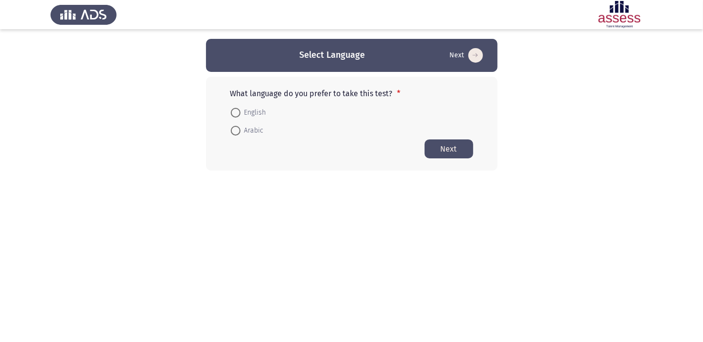
click at [236, 113] on span at bounding box center [236, 113] width 10 height 10
click at [236, 113] on input "English" at bounding box center [236, 113] width 10 height 10
radio input "true"
click at [463, 146] on button "Next" at bounding box center [448, 148] width 49 height 19
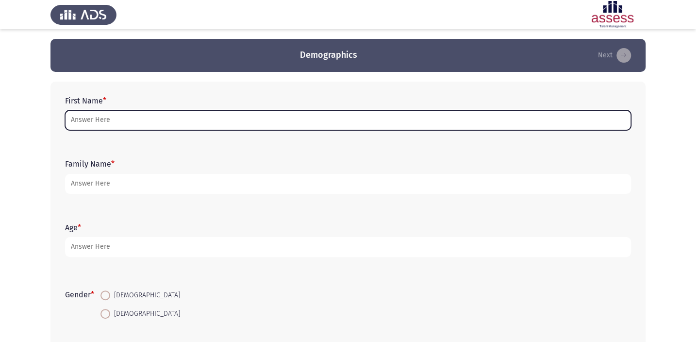
click at [174, 120] on input "First Name *" at bounding box center [348, 120] width 566 height 20
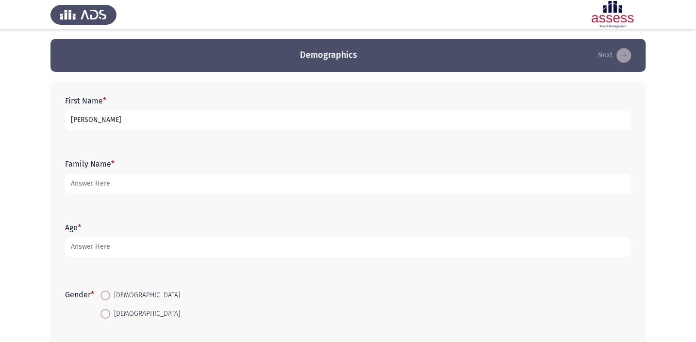
type input "[PERSON_NAME]"
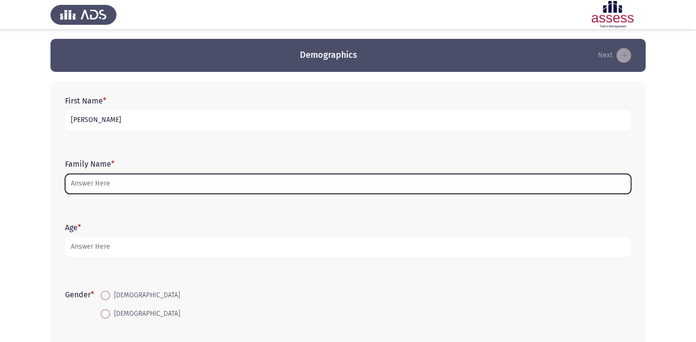
click at [128, 185] on input "Family Name *" at bounding box center [348, 184] width 566 height 20
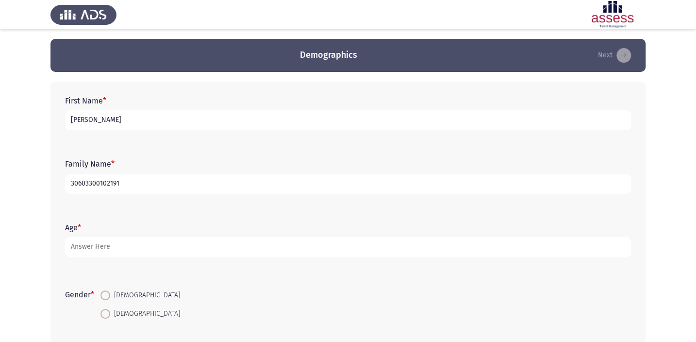
type input "30603300102191"
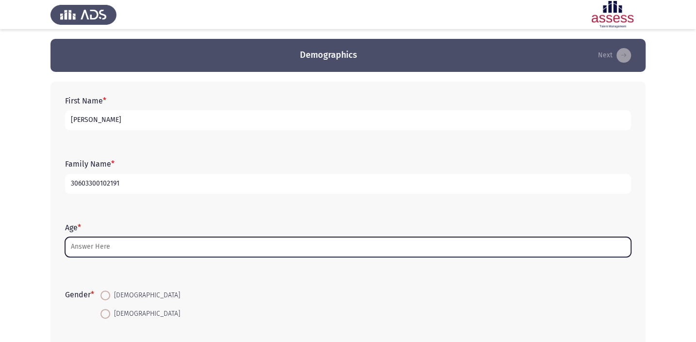
click at [138, 252] on input "Age *" at bounding box center [348, 247] width 566 height 20
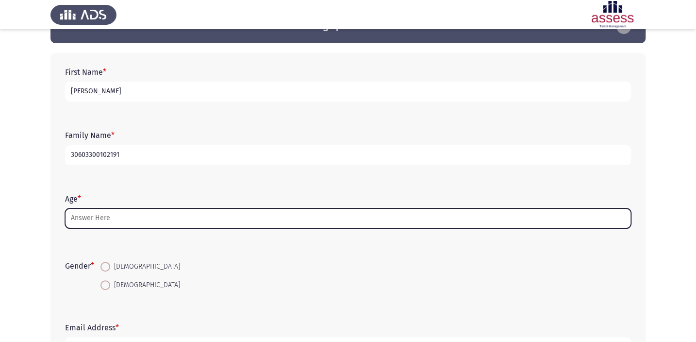
scroll to position [44, 0]
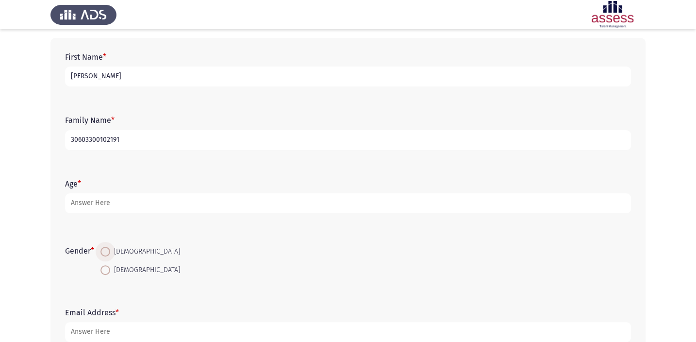
click at [113, 250] on span "[DEMOGRAPHIC_DATA]" at bounding box center [145, 252] width 70 height 12
click at [110, 250] on input "[DEMOGRAPHIC_DATA]" at bounding box center [106, 252] width 10 height 10
radio input "true"
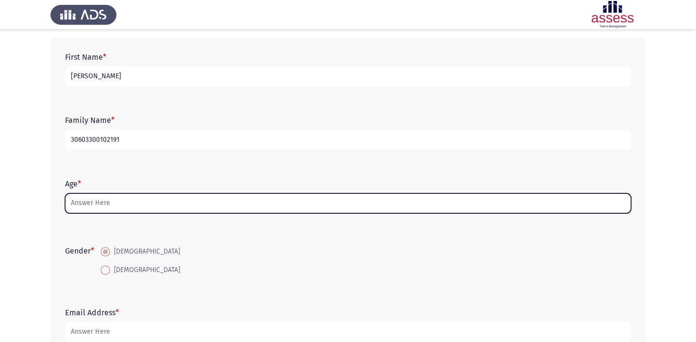
click at [121, 204] on input "Age *" at bounding box center [348, 203] width 566 height 20
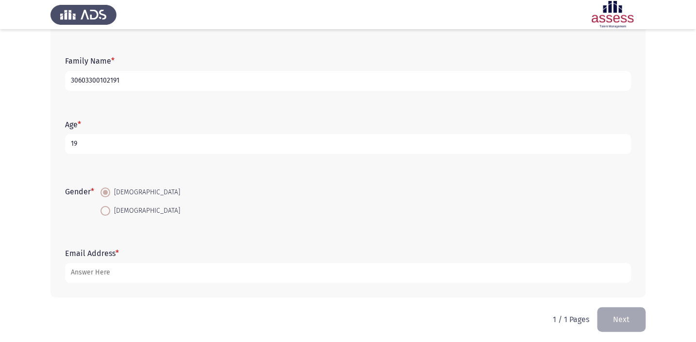
scroll to position [106, 0]
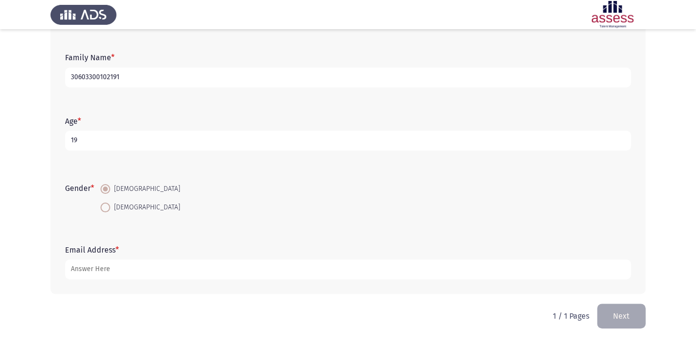
type input "19"
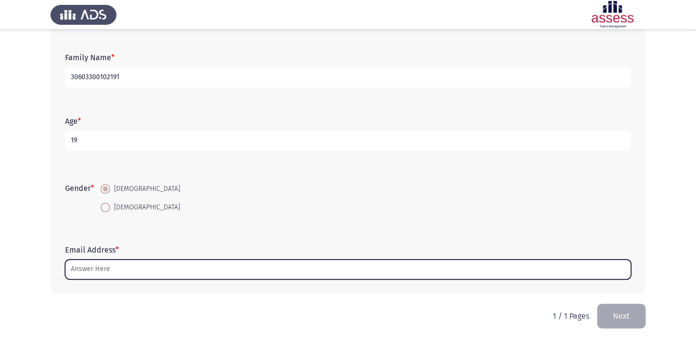
click at [157, 278] on input "Email Address *" at bounding box center [348, 269] width 566 height 20
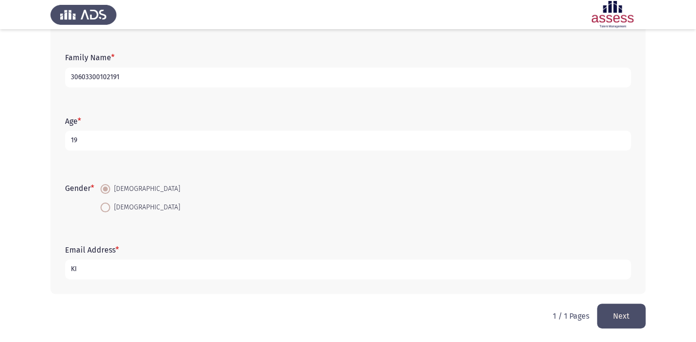
type input "K"
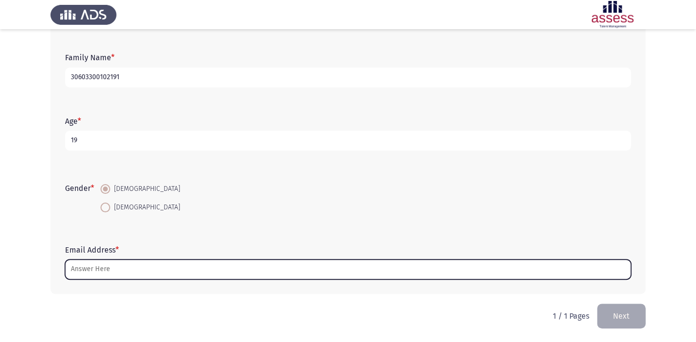
click at [157, 278] on input "Email Address *" at bounding box center [348, 269] width 566 height 20
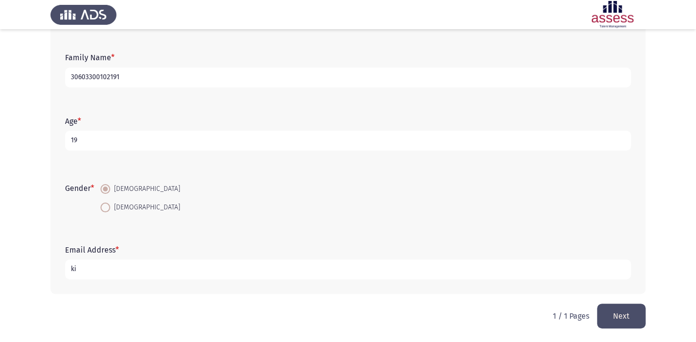
type input "k"
type input "[EMAIL_ADDRESS][DOMAIN_NAME]"
click at [624, 316] on button "Next" at bounding box center [621, 315] width 49 height 25
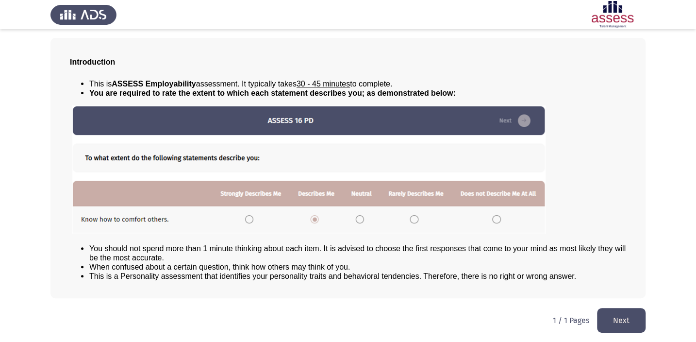
scroll to position [44, 0]
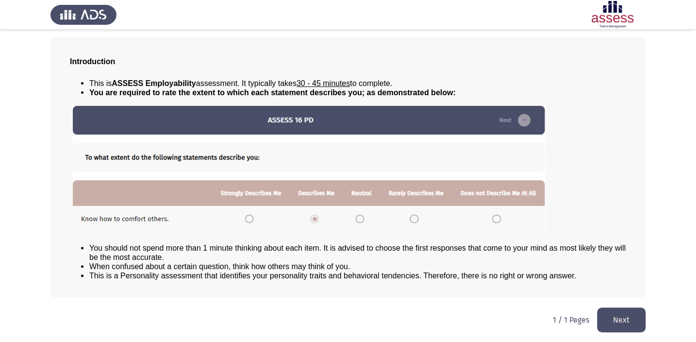
click at [617, 318] on button "Next" at bounding box center [621, 319] width 49 height 25
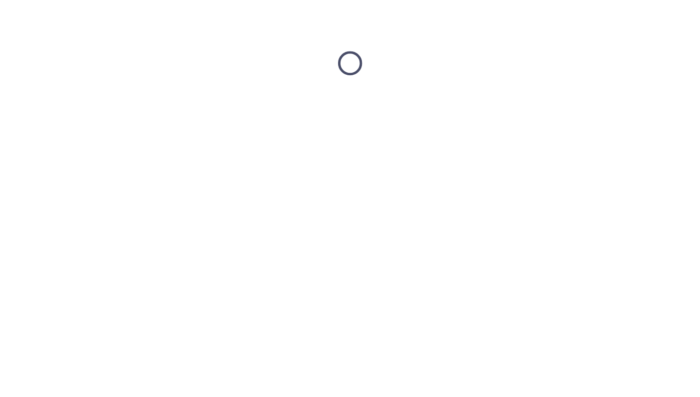
scroll to position [0, 0]
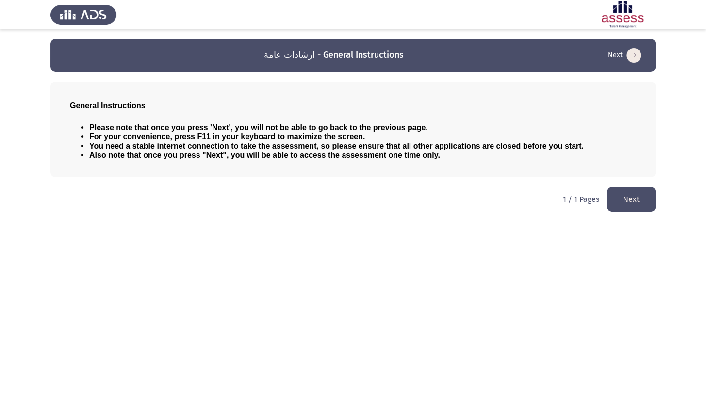
click at [644, 200] on button "Next" at bounding box center [631, 199] width 49 height 25
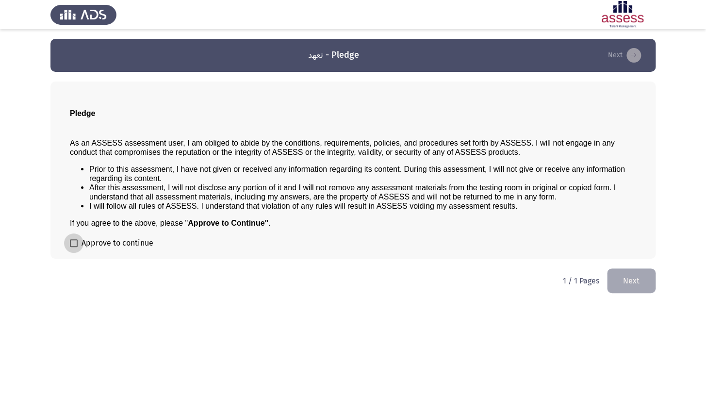
click at [71, 242] on span at bounding box center [74, 243] width 8 height 8
click at [73, 247] on input "Approve to continue" at bounding box center [73, 247] width 0 height 0
checkbox input "true"
click at [646, 282] on button "Next" at bounding box center [631, 281] width 49 height 25
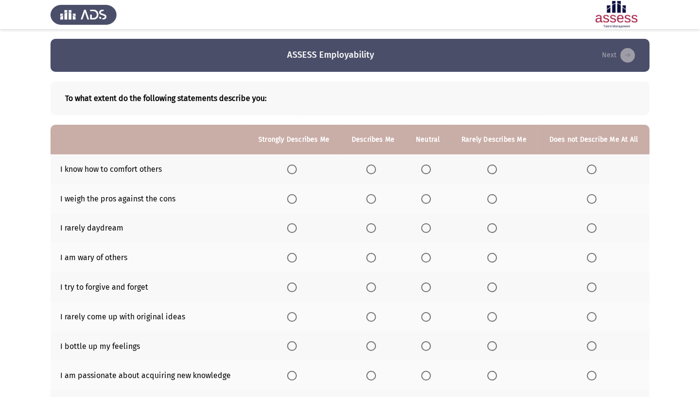
click at [424, 197] on span "Select an option" at bounding box center [426, 199] width 10 height 10
click at [424, 197] on input "Select an option" at bounding box center [426, 199] width 10 height 10
click at [376, 168] on span "Select an option" at bounding box center [371, 170] width 10 height 10
click at [376, 168] on input "Select an option" at bounding box center [371, 170] width 10 height 10
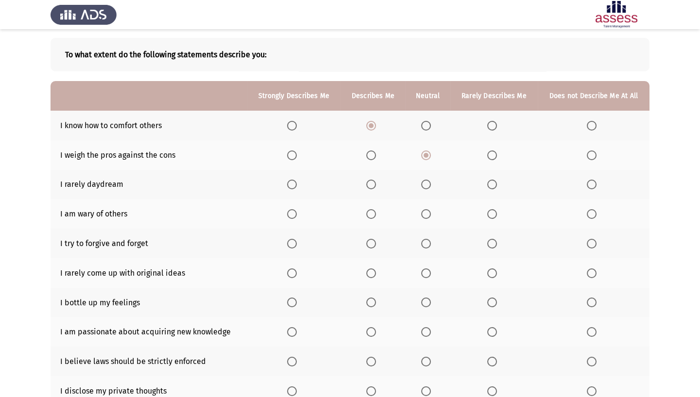
click at [590, 187] on span "Select an option" at bounding box center [592, 185] width 10 height 10
click at [590, 187] on input "Select an option" at bounding box center [592, 185] width 10 height 10
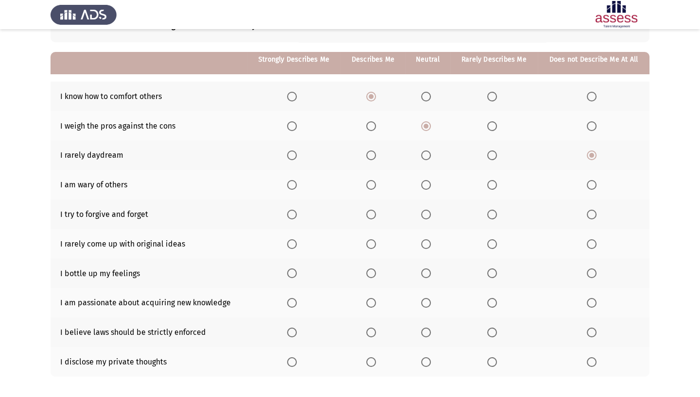
scroll to position [88, 0]
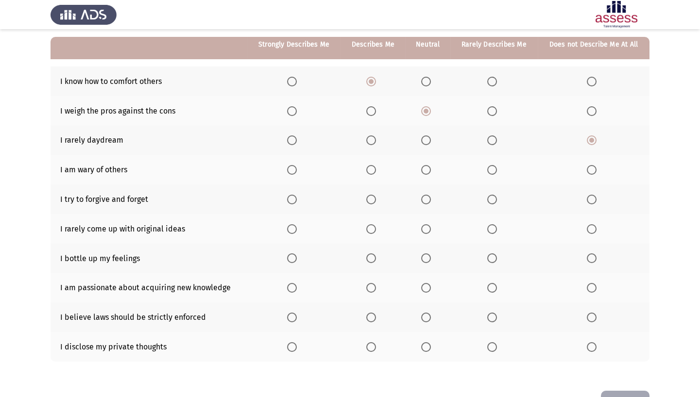
click at [423, 169] on span "Select an option" at bounding box center [426, 170] width 10 height 10
click at [423, 169] on input "Select an option" at bounding box center [426, 170] width 10 height 10
click at [425, 201] on span "Select an option" at bounding box center [426, 200] width 10 height 10
click at [425, 201] on input "Select an option" at bounding box center [426, 200] width 10 height 10
click at [379, 228] on label "Select an option" at bounding box center [373, 229] width 14 height 10
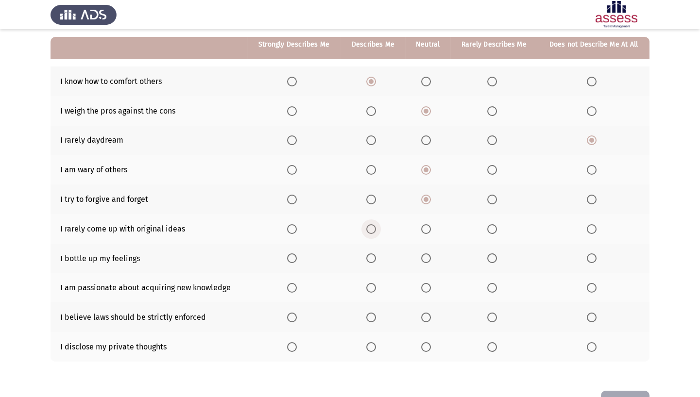
click at [376, 228] on input "Select an option" at bounding box center [371, 229] width 10 height 10
click at [423, 254] on span "Select an option" at bounding box center [426, 258] width 10 height 10
click at [423, 254] on input "Select an option" at bounding box center [426, 258] width 10 height 10
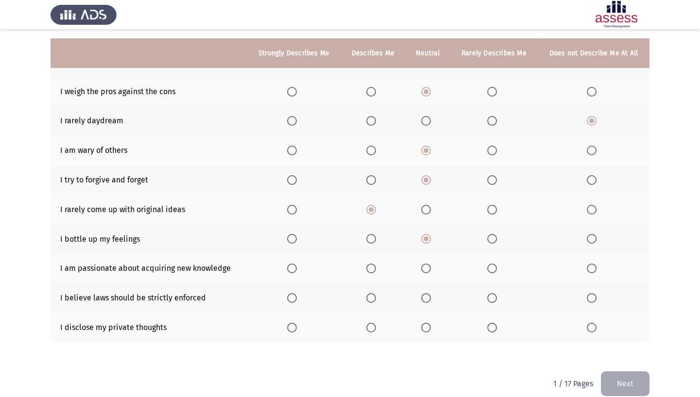
scroll to position [118, 0]
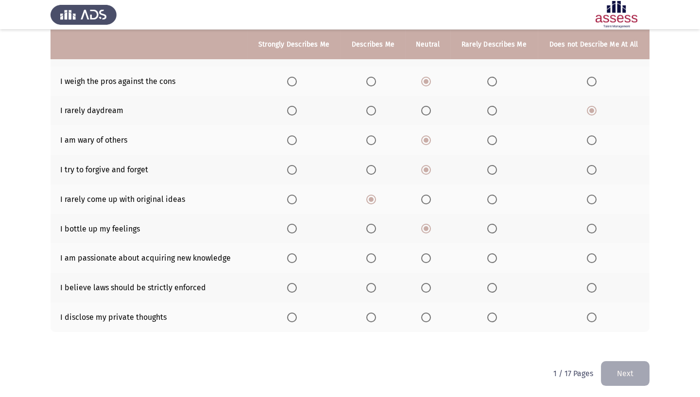
click at [373, 254] on span "Select an option" at bounding box center [371, 258] width 10 height 10
click at [373, 254] on input "Select an option" at bounding box center [371, 258] width 10 height 10
click at [371, 284] on span "Select an option" at bounding box center [371, 288] width 10 height 10
click at [371, 284] on input "Select an option" at bounding box center [371, 288] width 10 height 10
click at [430, 316] on span "Select an option" at bounding box center [426, 318] width 10 height 10
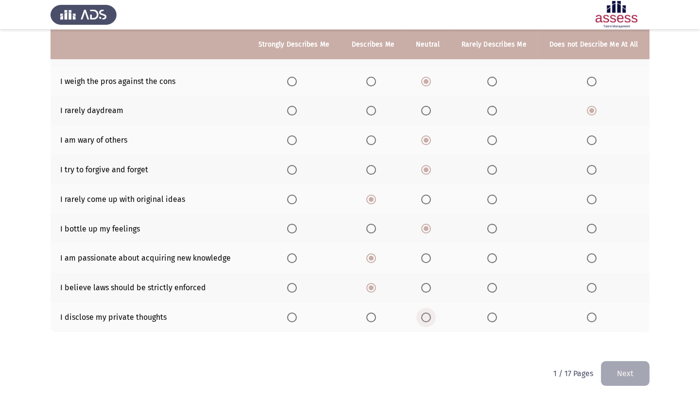
click at [430, 316] on input "Select an option" at bounding box center [426, 318] width 10 height 10
click at [643, 341] on button "Next" at bounding box center [625, 373] width 49 height 25
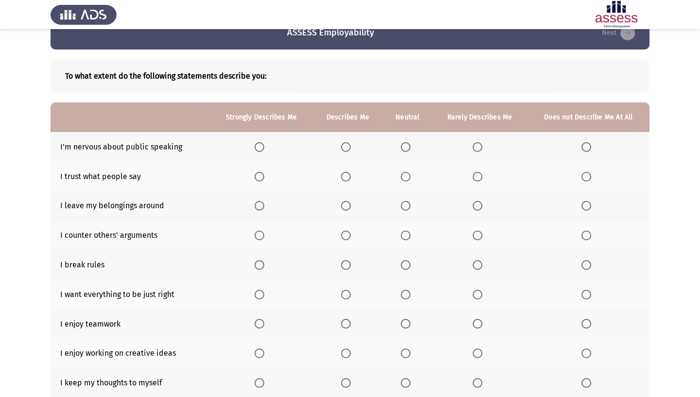
scroll to position [44, 0]
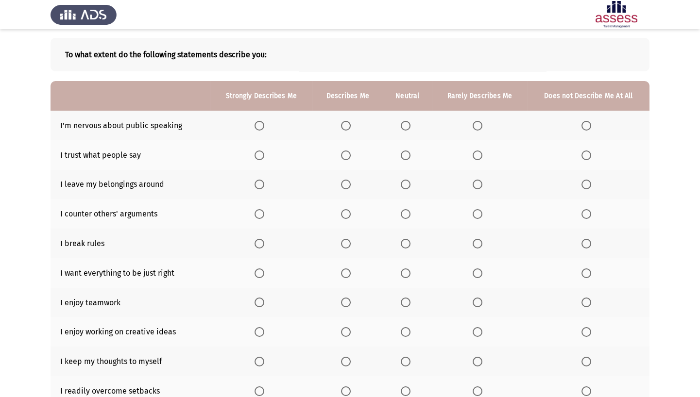
click at [480, 128] on span "Select an option" at bounding box center [477, 126] width 10 height 10
click at [480, 128] on input "Select an option" at bounding box center [477, 126] width 10 height 10
click at [410, 158] on span "Select an option" at bounding box center [406, 156] width 10 height 10
click at [410, 158] on input "Select an option" at bounding box center [406, 156] width 10 height 10
click at [585, 189] on th at bounding box center [588, 185] width 122 height 30
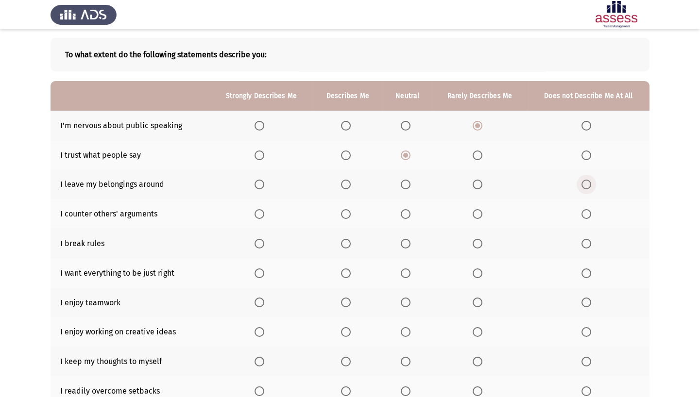
click at [588, 186] on span "Select an option" at bounding box center [586, 185] width 10 height 10
click at [588, 186] on input "Select an option" at bounding box center [586, 185] width 10 height 10
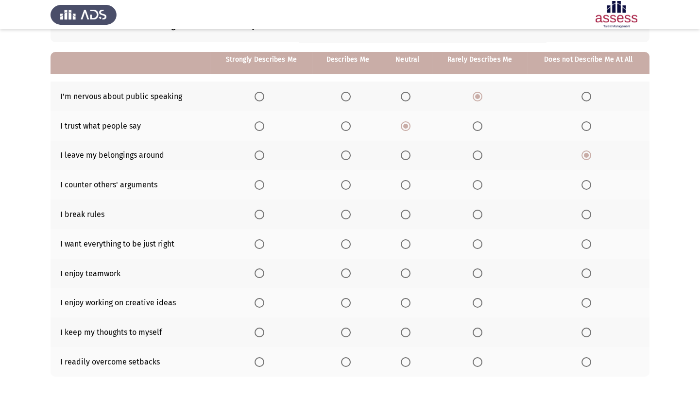
scroll to position [88, 0]
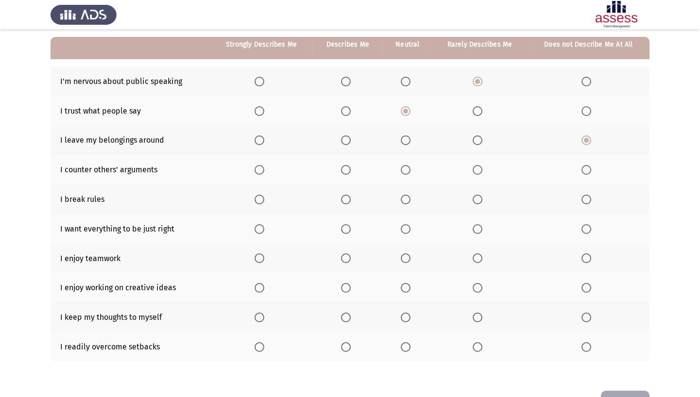
click at [405, 171] on span "Select an option" at bounding box center [406, 170] width 10 height 10
click at [405, 171] on input "Select an option" at bounding box center [406, 170] width 10 height 10
click at [585, 196] on span "Select an option" at bounding box center [586, 200] width 10 height 10
click at [585, 196] on input "Select an option" at bounding box center [586, 200] width 10 height 10
click at [352, 227] on label "Select an option" at bounding box center [348, 229] width 14 height 10
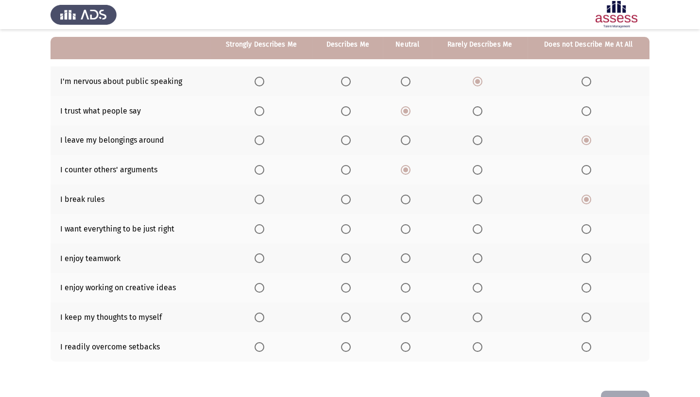
click at [351, 227] on input "Select an option" at bounding box center [346, 229] width 10 height 10
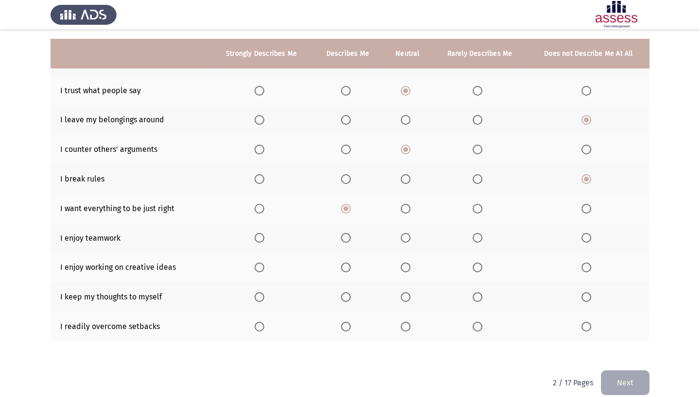
scroll to position [118, 0]
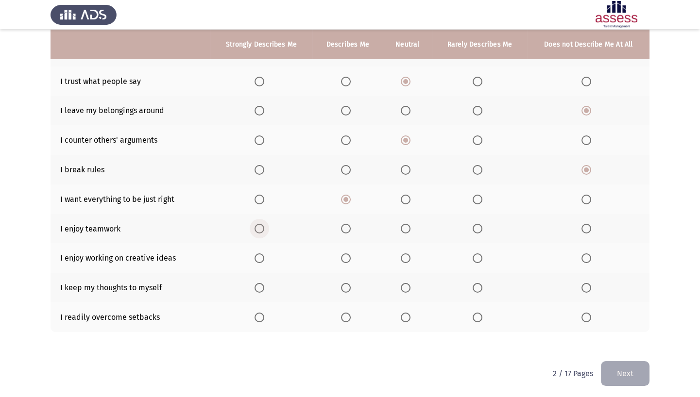
click at [262, 228] on span "Select an option" at bounding box center [259, 229] width 10 height 10
click at [262, 228] on input "Select an option" at bounding box center [259, 229] width 10 height 10
click at [345, 257] on span "Select an option" at bounding box center [346, 258] width 10 height 10
click at [345, 257] on input "Select an option" at bounding box center [346, 258] width 10 height 10
click at [482, 289] on span "Select an option" at bounding box center [477, 288] width 10 height 10
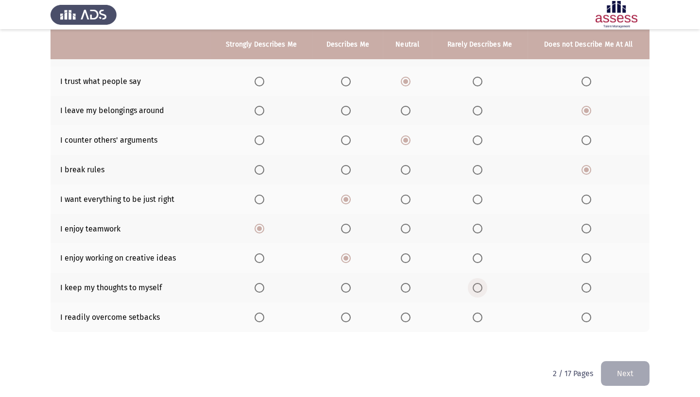
click at [482, 289] on input "Select an option" at bounding box center [477, 288] width 10 height 10
click at [344, 316] on span "Select an option" at bounding box center [346, 318] width 10 height 10
click at [344, 316] on input "Select an option" at bounding box center [346, 318] width 10 height 10
click at [616, 341] on button "Next" at bounding box center [625, 373] width 49 height 25
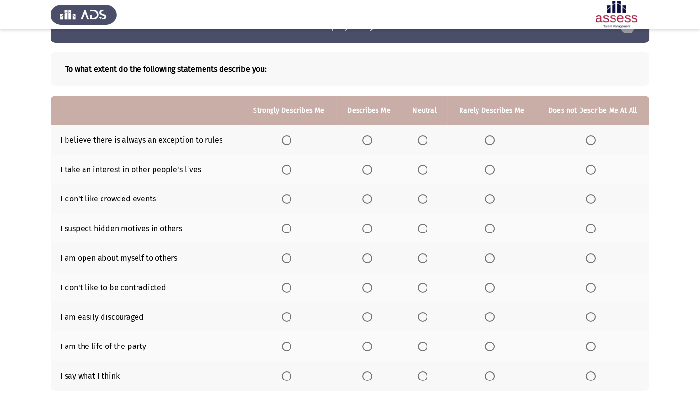
scroll to position [44, 0]
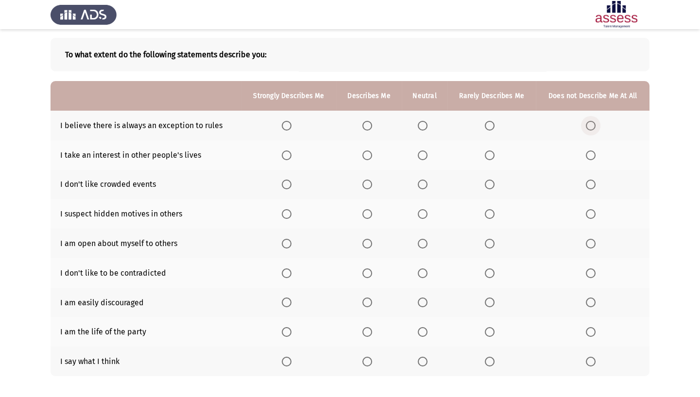
click at [589, 124] on span "Select an option" at bounding box center [591, 126] width 10 height 10
click at [589, 124] on input "Select an option" at bounding box center [591, 126] width 10 height 10
click at [588, 151] on span "Select an option" at bounding box center [591, 156] width 10 height 10
click at [588, 151] on input "Select an option" at bounding box center [591, 156] width 10 height 10
click at [420, 186] on span "Select an option" at bounding box center [423, 185] width 10 height 10
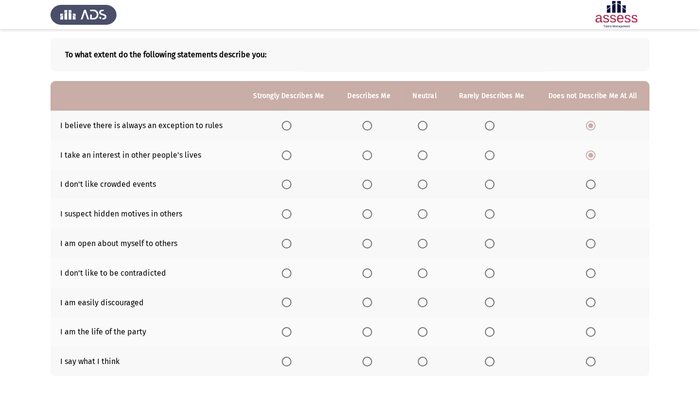
click at [420, 186] on input "Select an option" at bounding box center [423, 185] width 10 height 10
click at [490, 213] on span "Select an option" at bounding box center [490, 214] width 10 height 10
click at [490, 213] on input "Select an option" at bounding box center [490, 214] width 10 height 10
click at [422, 245] on span "Select an option" at bounding box center [423, 244] width 10 height 10
click at [422, 245] on input "Select an option" at bounding box center [423, 244] width 10 height 10
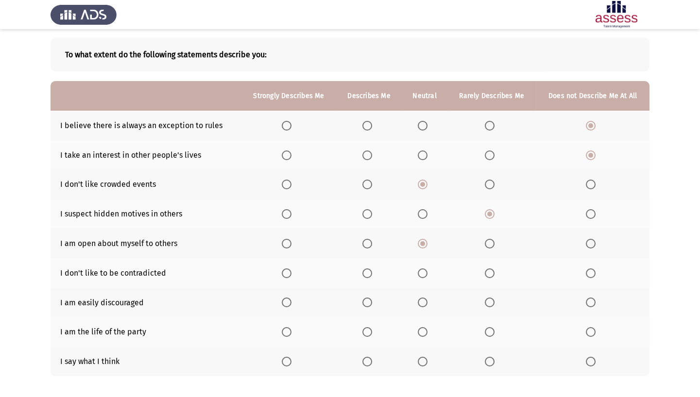
click at [427, 271] on span "Select an option" at bounding box center [423, 274] width 10 height 10
click at [427, 271] on input "Select an option" at bounding box center [423, 274] width 10 height 10
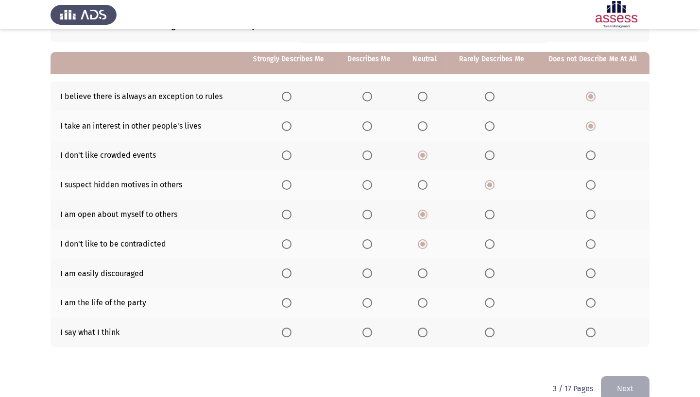
scroll to position [88, 0]
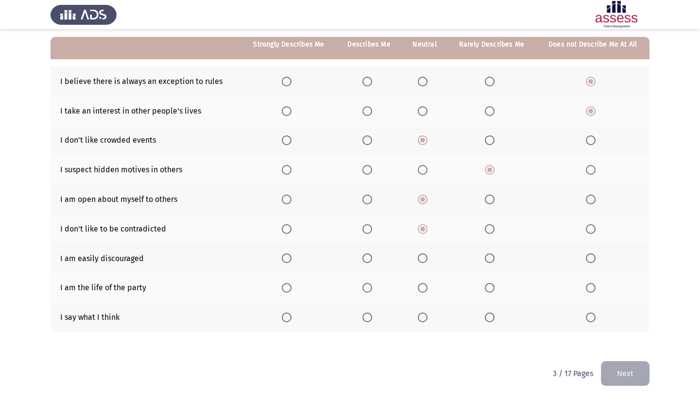
click at [591, 255] on span "Select an option" at bounding box center [591, 258] width 10 height 10
click at [591, 255] on input "Select an option" at bounding box center [591, 258] width 10 height 10
click at [492, 285] on span "Select an option" at bounding box center [490, 288] width 10 height 10
click at [492, 285] on input "Select an option" at bounding box center [490, 288] width 10 height 10
click at [420, 316] on span "Select an option" at bounding box center [423, 318] width 10 height 10
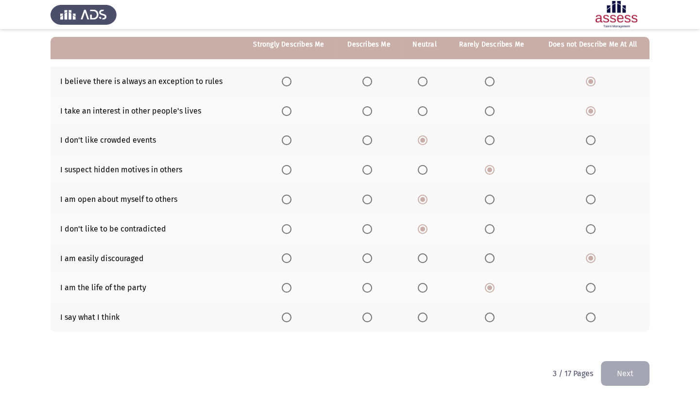
click at [420, 316] on input "Select an option" at bounding box center [423, 318] width 10 height 10
click at [625, 341] on button "Next" at bounding box center [625, 373] width 49 height 25
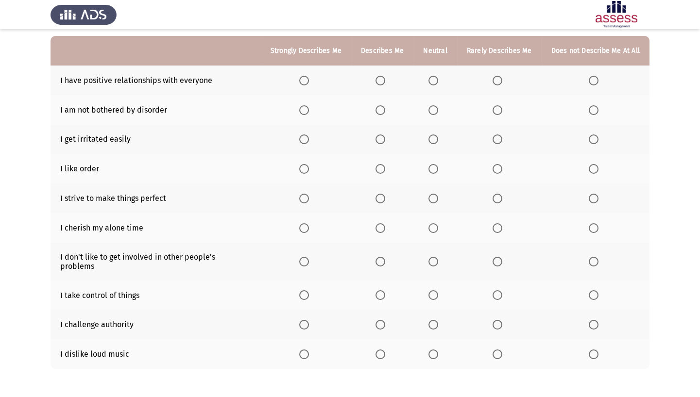
scroll to position [29, 0]
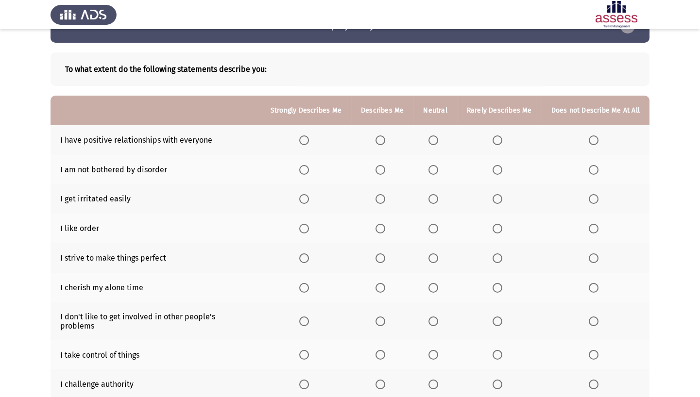
click at [381, 142] on span "Select an option" at bounding box center [380, 140] width 10 height 10
click at [381, 142] on input "Select an option" at bounding box center [380, 140] width 10 height 10
click at [435, 167] on span "Select an option" at bounding box center [433, 170] width 10 height 10
click at [435, 167] on input "Select an option" at bounding box center [433, 170] width 10 height 10
click at [596, 199] on span "Select an option" at bounding box center [594, 199] width 10 height 10
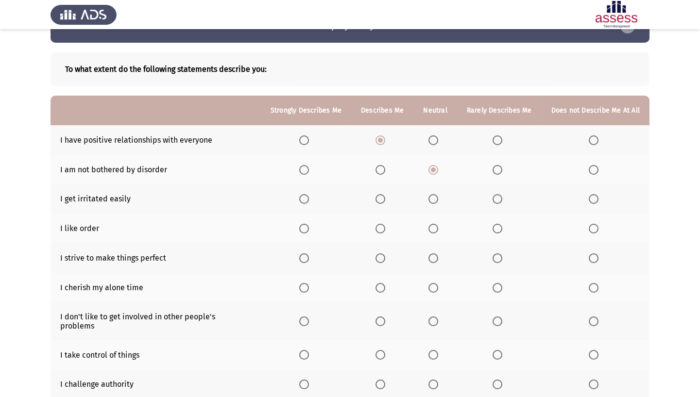
click at [596, 199] on input "Select an option" at bounding box center [594, 199] width 10 height 10
click at [435, 227] on span "Select an option" at bounding box center [433, 229] width 10 height 10
click at [435, 227] on input "Select an option" at bounding box center [433, 229] width 10 height 10
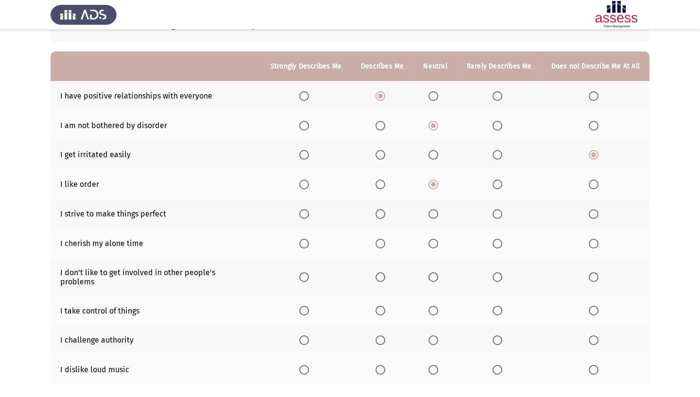
scroll to position [118, 0]
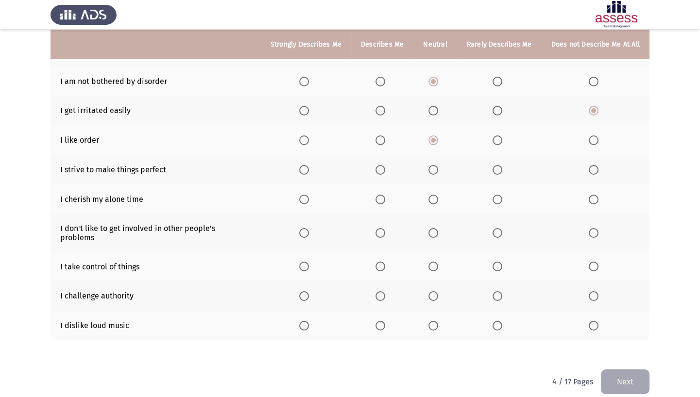
click at [306, 171] on span "Select an option" at bounding box center [304, 170] width 10 height 10
click at [306, 171] on input "Select an option" at bounding box center [304, 170] width 10 height 10
click at [384, 199] on span "Select an option" at bounding box center [380, 200] width 10 height 10
click at [384, 199] on input "Select an option" at bounding box center [380, 200] width 10 height 10
click at [305, 228] on span "Select an option" at bounding box center [304, 233] width 10 height 10
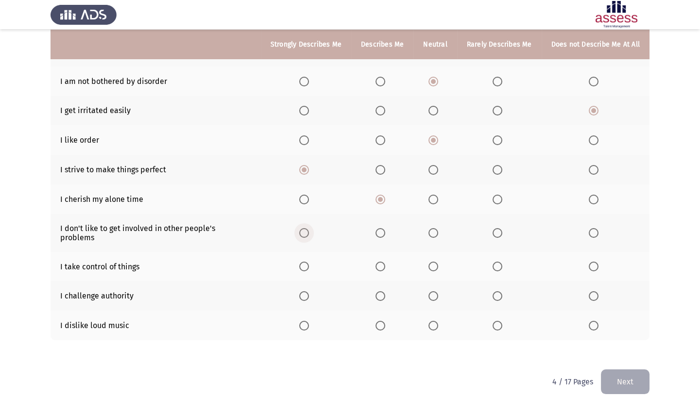
click at [305, 228] on input "Select an option" at bounding box center [304, 233] width 10 height 10
click at [386, 262] on label "Select an option" at bounding box center [382, 267] width 14 height 10
click at [385, 262] on input "Select an option" at bounding box center [380, 267] width 10 height 10
click at [496, 291] on span "Select an option" at bounding box center [497, 296] width 10 height 10
click at [496, 291] on input "Select an option" at bounding box center [497, 296] width 10 height 10
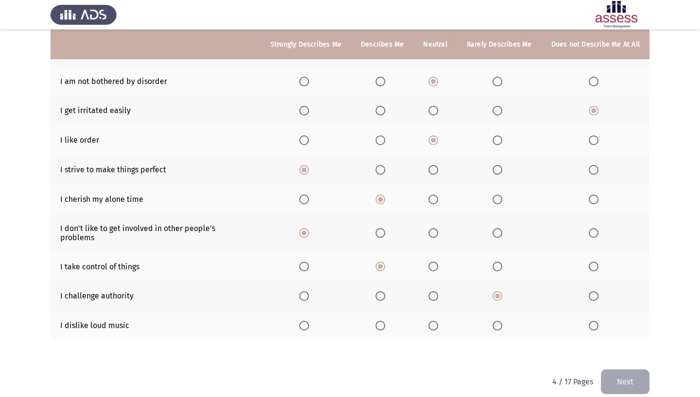
click at [430, 321] on span "Select an option" at bounding box center [433, 326] width 10 height 10
click at [430, 321] on input "Select an option" at bounding box center [433, 326] width 10 height 10
click at [643, 341] on button "Next" at bounding box center [625, 382] width 49 height 25
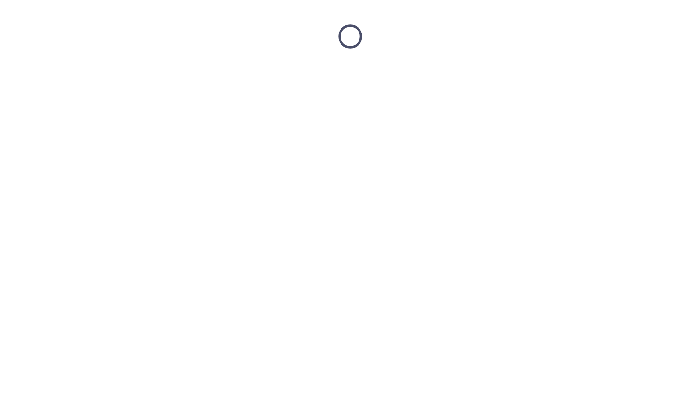
scroll to position [0, 0]
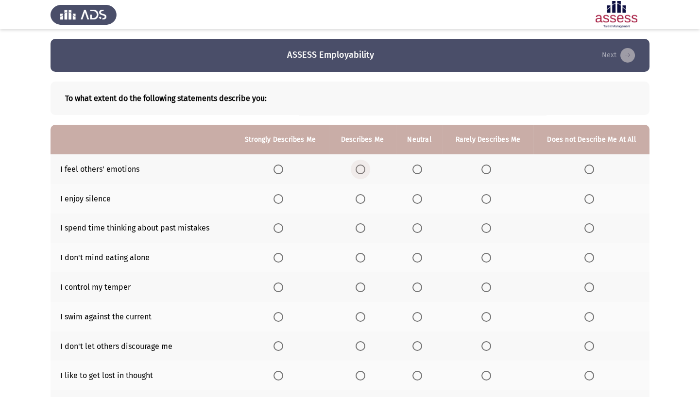
click at [364, 170] on span "Select an option" at bounding box center [360, 170] width 10 height 10
click at [364, 170] on input "Select an option" at bounding box center [360, 170] width 10 height 10
click at [285, 200] on label "Select an option" at bounding box center [280, 199] width 14 height 10
click at [283, 200] on input "Select an option" at bounding box center [278, 199] width 10 height 10
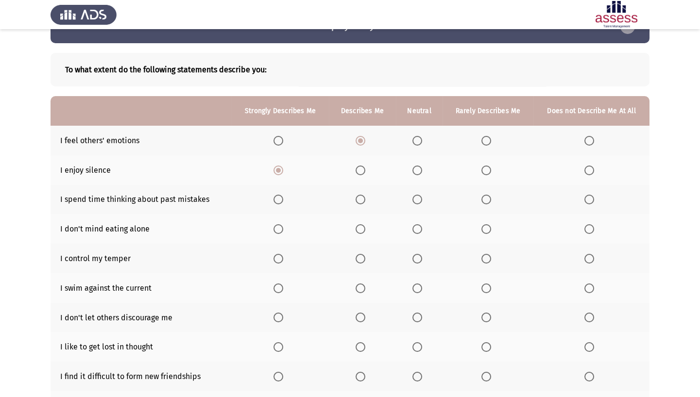
scroll to position [44, 0]
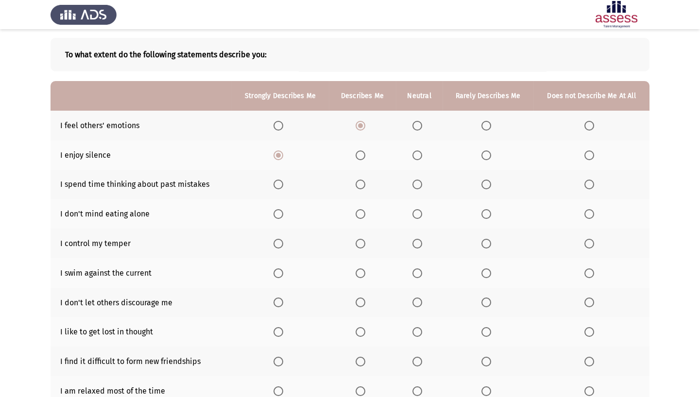
click at [418, 181] on span "Select an option" at bounding box center [417, 185] width 10 height 10
click at [418, 181] on input "Select an option" at bounding box center [417, 185] width 10 height 10
click at [358, 209] on span "Select an option" at bounding box center [360, 214] width 10 height 10
click at [358, 209] on input "Select an option" at bounding box center [360, 214] width 10 height 10
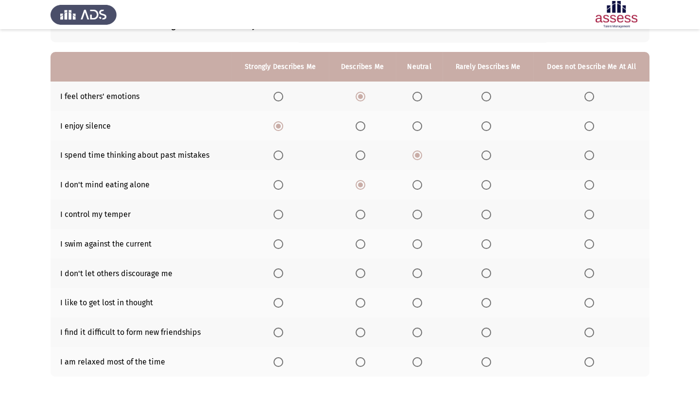
scroll to position [88, 0]
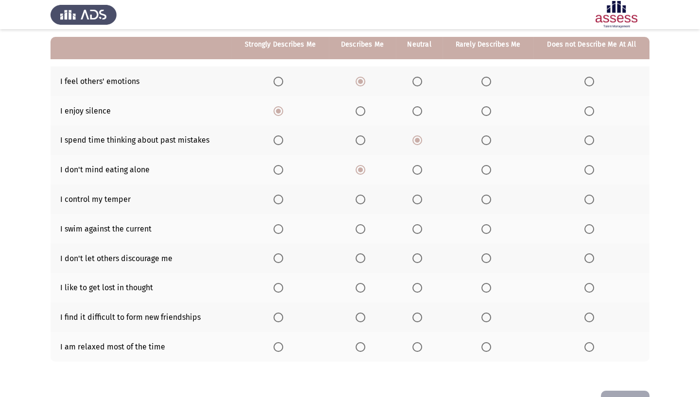
click at [360, 201] on span "Select an option" at bounding box center [360, 200] width 10 height 10
click at [360, 201] on input "Select an option" at bounding box center [360, 200] width 10 height 10
click at [417, 230] on span "Select an option" at bounding box center [417, 229] width 10 height 10
click at [417, 230] on input "Select an option" at bounding box center [417, 229] width 10 height 10
click at [359, 261] on span "Select an option" at bounding box center [360, 258] width 10 height 10
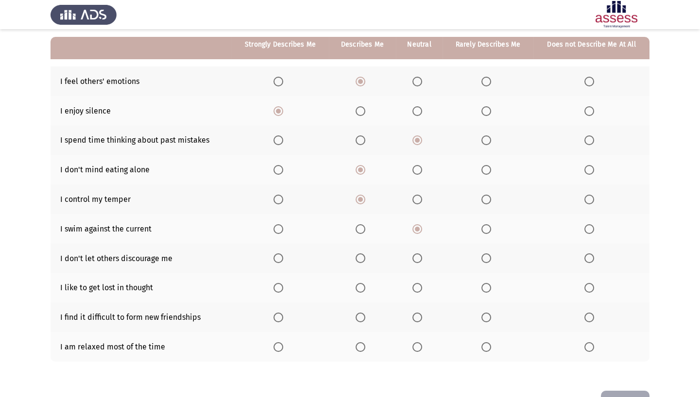
click at [359, 261] on input "Select an option" at bounding box center [360, 258] width 10 height 10
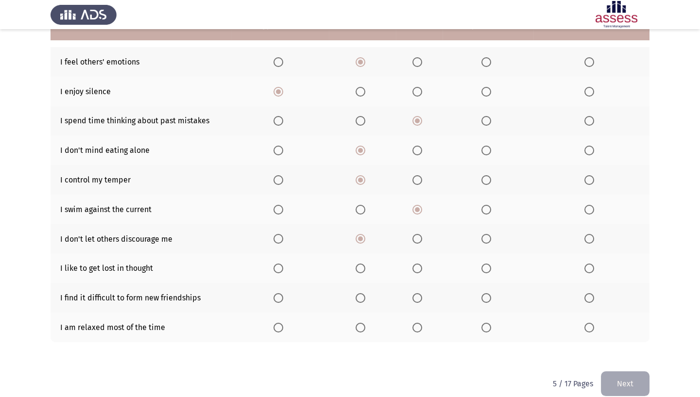
scroll to position [118, 0]
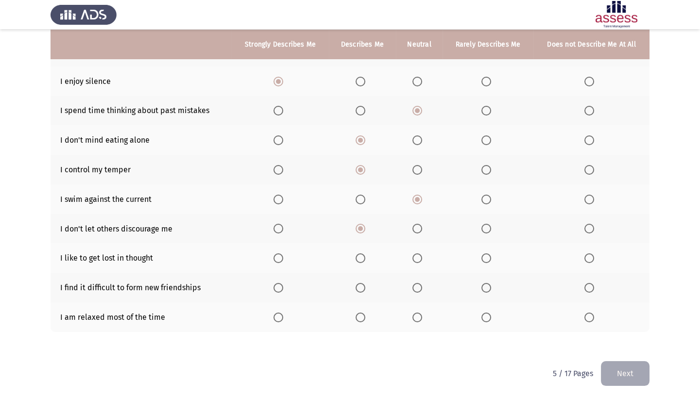
click at [485, 257] on span "Select an option" at bounding box center [486, 258] width 10 height 10
click at [485, 257] on input "Select an option" at bounding box center [486, 258] width 10 height 10
click at [490, 287] on span "Select an option" at bounding box center [486, 288] width 10 height 10
click at [490, 287] on input "Select an option" at bounding box center [486, 288] width 10 height 10
click at [417, 318] on span "Select an option" at bounding box center [417, 318] width 0 height 0
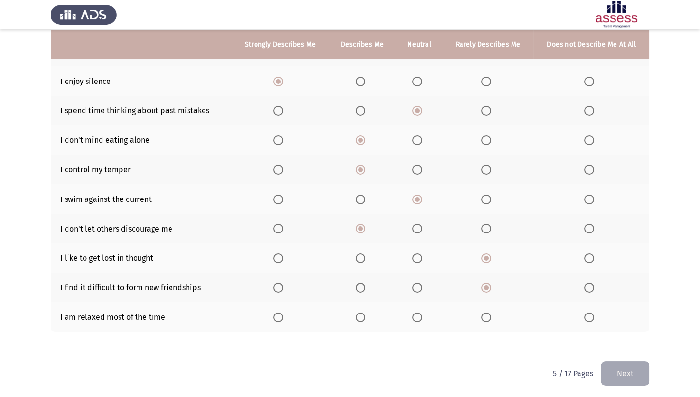
click at [417, 315] on input "Select an option" at bounding box center [417, 318] width 10 height 10
click at [625, 341] on button "Next" at bounding box center [625, 373] width 49 height 25
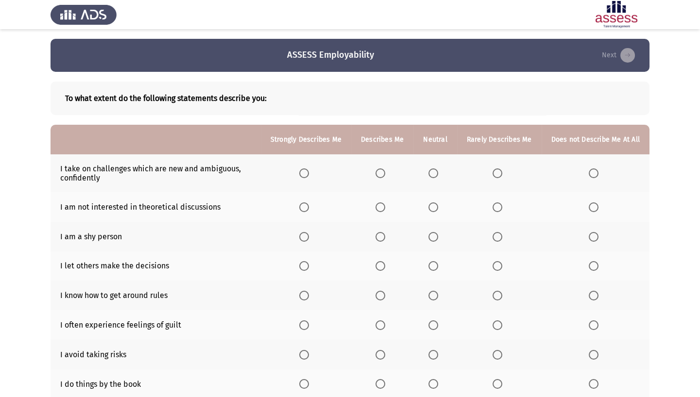
click at [384, 182] on th at bounding box center [382, 173] width 62 height 38
click at [385, 174] on span "Select an option" at bounding box center [380, 173] width 10 height 10
click at [385, 174] on input "Select an option" at bounding box center [380, 173] width 10 height 10
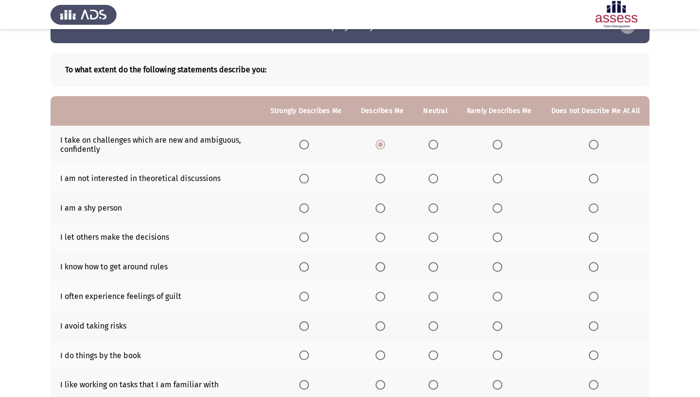
scroll to position [44, 0]
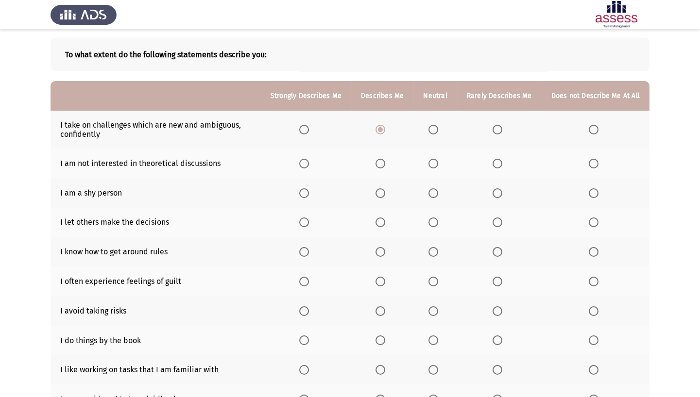
click at [438, 162] on span "Select an option" at bounding box center [433, 164] width 10 height 10
click at [438, 162] on input "Select an option" at bounding box center [433, 164] width 10 height 10
click at [436, 191] on span "Select an option" at bounding box center [433, 193] width 10 height 10
click at [436, 191] on input "Select an option" at bounding box center [433, 193] width 10 height 10
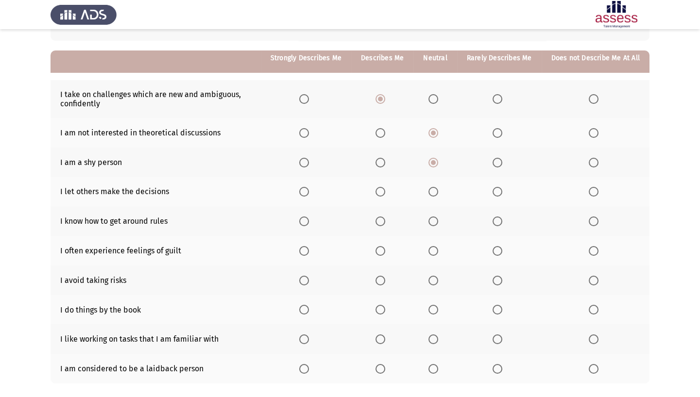
scroll to position [88, 0]
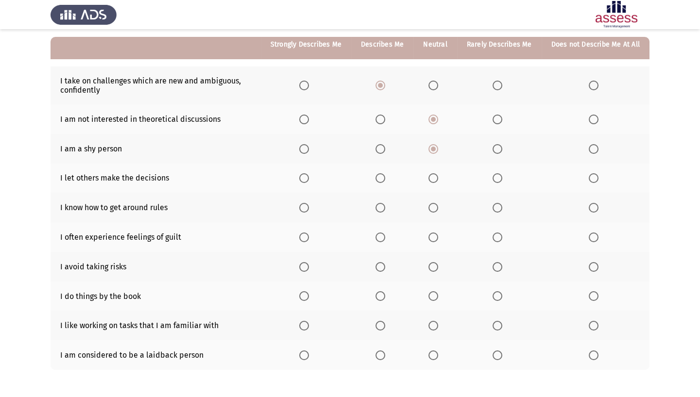
click at [497, 177] on span "Select an option" at bounding box center [497, 178] width 10 height 10
click at [497, 177] on input "Select an option" at bounding box center [497, 178] width 10 height 10
click at [306, 203] on span "Select an option" at bounding box center [304, 208] width 10 height 10
click at [306, 203] on input "Select an option" at bounding box center [304, 208] width 10 height 10
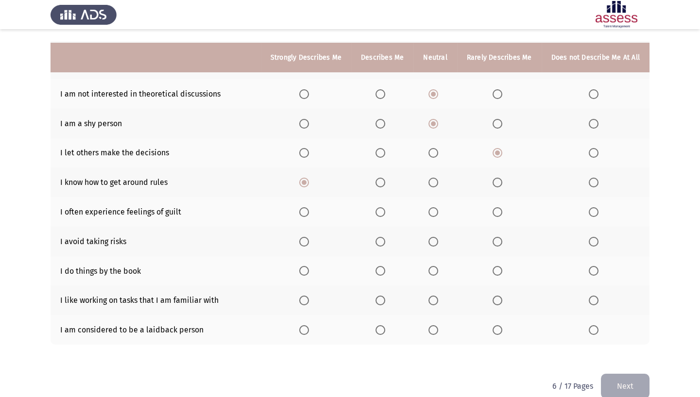
scroll to position [126, 0]
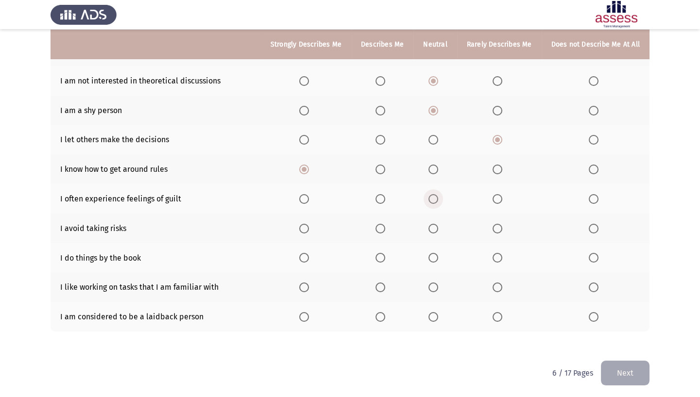
click at [442, 199] on label "Select an option" at bounding box center [435, 199] width 14 height 10
click at [438, 199] on input "Select an option" at bounding box center [433, 199] width 10 height 10
click at [500, 227] on span "Select an option" at bounding box center [497, 229] width 10 height 10
click at [500, 227] on input "Select an option" at bounding box center [497, 229] width 10 height 10
click at [382, 255] on span "Select an option" at bounding box center [380, 258] width 10 height 10
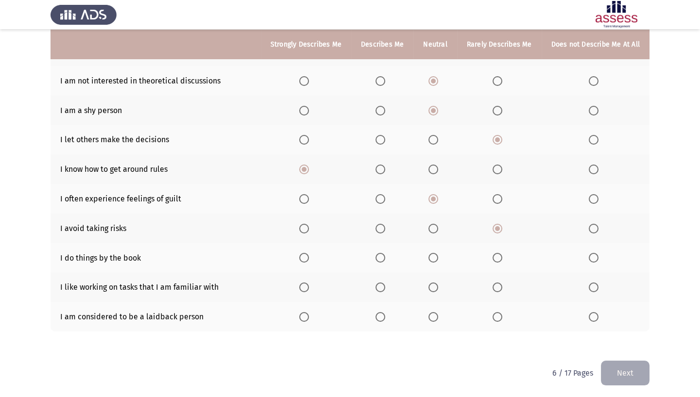
click at [382, 255] on input "Select an option" at bounding box center [380, 258] width 10 height 10
click at [383, 288] on span "Select an option" at bounding box center [380, 288] width 10 height 10
click at [383, 288] on input "Select an option" at bounding box center [380, 288] width 10 height 10
click at [435, 315] on span "Select an option" at bounding box center [433, 317] width 10 height 10
click at [435, 315] on input "Select an option" at bounding box center [433, 317] width 10 height 10
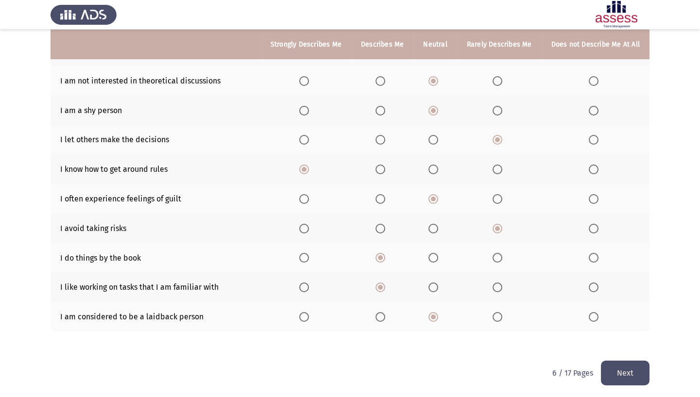
click at [630, 341] on button "Next" at bounding box center [625, 373] width 49 height 25
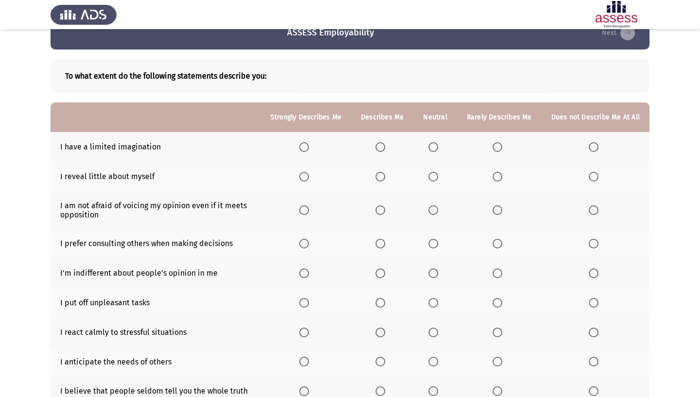
scroll to position [44, 0]
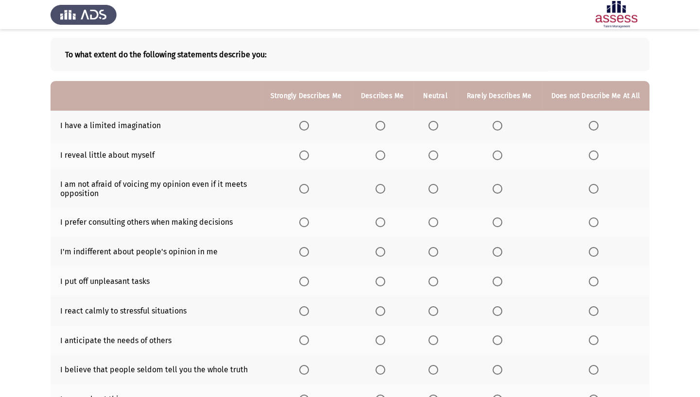
click at [502, 123] on span "Select an option" at bounding box center [497, 126] width 10 height 10
click at [502, 123] on input "Select an option" at bounding box center [497, 126] width 10 height 10
click at [432, 156] on span "Select an option" at bounding box center [433, 156] width 10 height 10
click at [432, 156] on input "Select an option" at bounding box center [433, 156] width 10 height 10
click at [432, 188] on span "Select an option" at bounding box center [433, 189] width 10 height 10
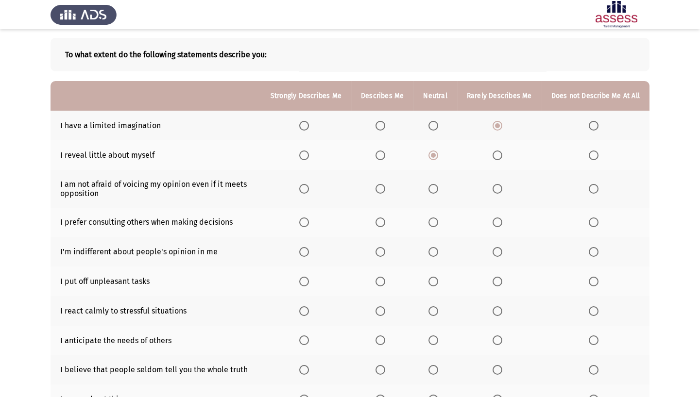
click at [432, 188] on input "Select an option" at bounding box center [433, 189] width 10 height 10
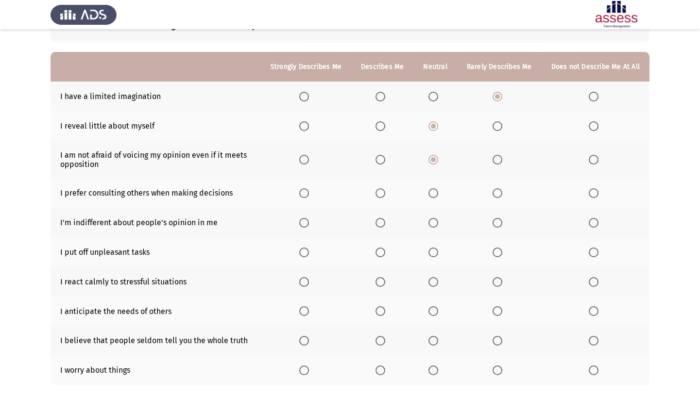
scroll to position [88, 0]
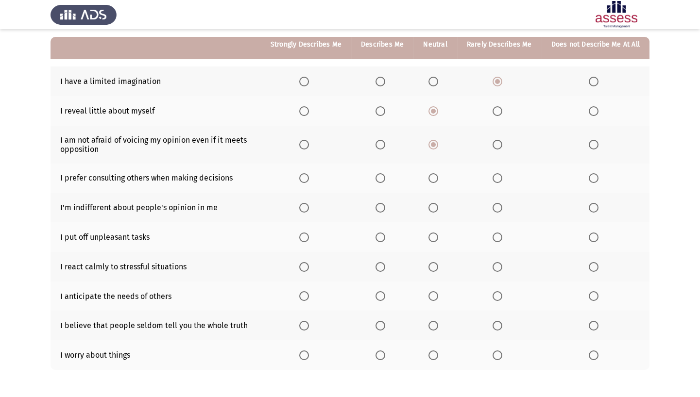
click at [436, 182] on span "Select an option" at bounding box center [433, 178] width 10 height 10
click at [436, 182] on input "Select an option" at bounding box center [433, 178] width 10 height 10
click at [384, 205] on span "Select an option" at bounding box center [380, 208] width 10 height 10
click at [384, 205] on input "Select an option" at bounding box center [380, 208] width 10 height 10
click at [500, 239] on span "Select an option" at bounding box center [497, 238] width 10 height 10
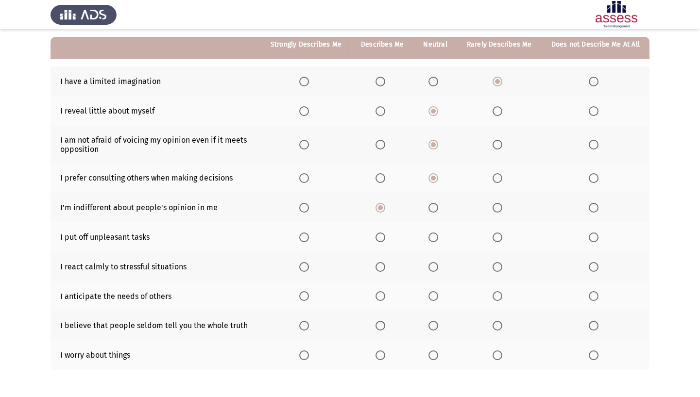
click at [500, 239] on input "Select an option" at bounding box center [497, 238] width 10 height 10
click at [309, 265] on span "Select an option" at bounding box center [304, 267] width 10 height 10
click at [309, 265] on input "Select an option" at bounding box center [304, 267] width 10 height 10
click at [437, 295] on span "Select an option" at bounding box center [433, 296] width 10 height 10
click at [437, 295] on input "Select an option" at bounding box center [433, 296] width 10 height 10
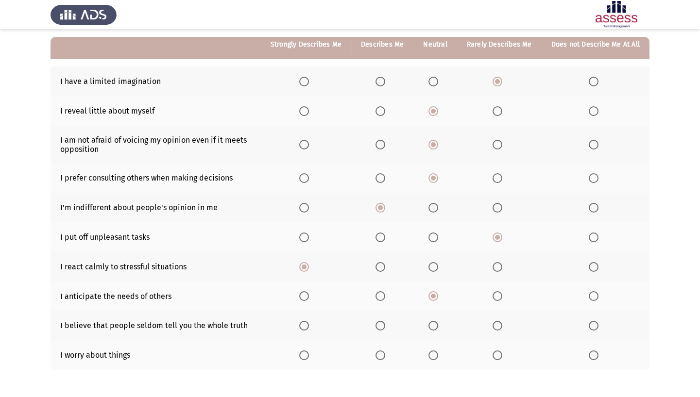
click at [592, 330] on th at bounding box center [595, 326] width 108 height 30
click at [593, 321] on span "Select an option" at bounding box center [594, 326] width 10 height 10
click at [593, 321] on input "Select an option" at bounding box center [594, 326] width 10 height 10
click at [434, 341] on span "Select an option" at bounding box center [433, 356] width 10 height 10
click at [434, 341] on input "Select an option" at bounding box center [433, 356] width 10 height 10
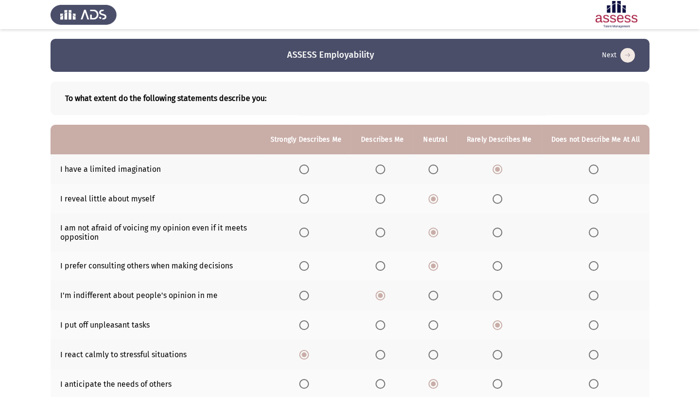
scroll to position [126, 0]
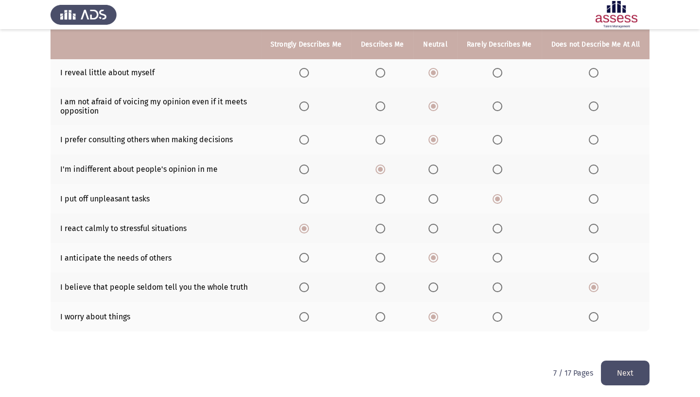
click at [624, 341] on button "Next" at bounding box center [625, 373] width 49 height 25
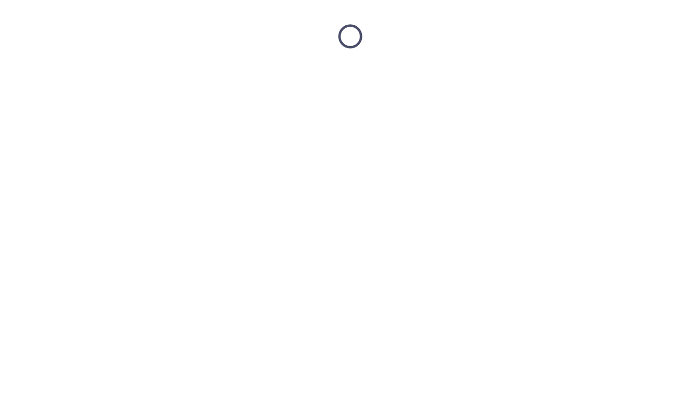
scroll to position [0, 0]
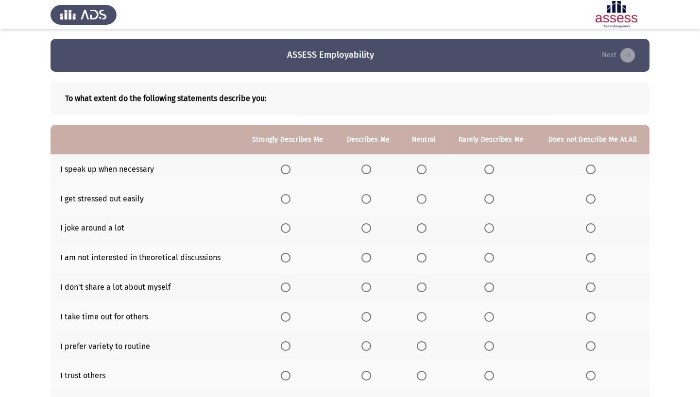
click at [289, 169] on span "Select an option" at bounding box center [286, 170] width 10 height 10
click at [289, 169] on input "Select an option" at bounding box center [286, 170] width 10 height 10
click at [588, 201] on span "Select an option" at bounding box center [591, 199] width 10 height 10
click at [588, 201] on input "Select an option" at bounding box center [591, 199] width 10 height 10
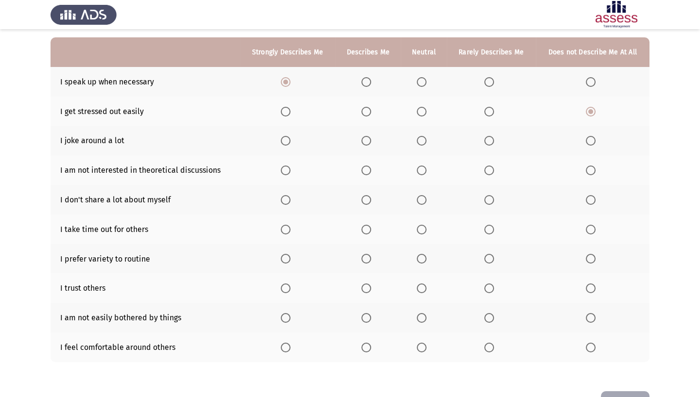
scroll to position [88, 0]
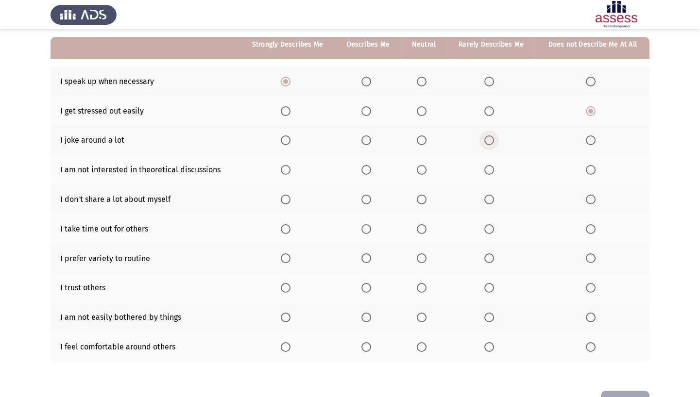
click at [490, 143] on span "Select an option" at bounding box center [489, 140] width 10 height 10
click at [490, 143] on input "Select an option" at bounding box center [489, 140] width 10 height 10
click at [421, 170] on span "Select an option" at bounding box center [422, 170] width 10 height 10
click at [421, 170] on input "Select an option" at bounding box center [422, 170] width 10 height 10
click at [424, 200] on span "Select an option" at bounding box center [422, 200] width 10 height 10
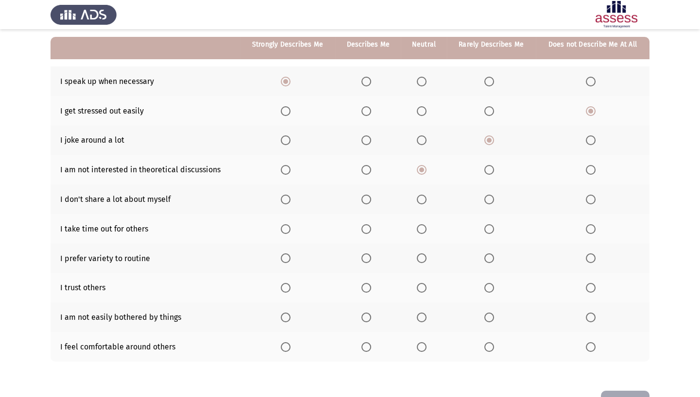
click at [424, 200] on input "Select an option" at bounding box center [422, 200] width 10 height 10
click at [423, 229] on span "Select an option" at bounding box center [422, 229] width 10 height 10
click at [423, 229] on input "Select an option" at bounding box center [422, 229] width 10 height 10
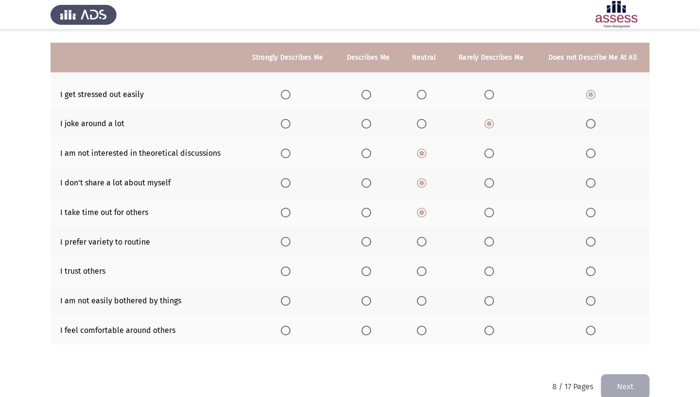
scroll to position [118, 0]
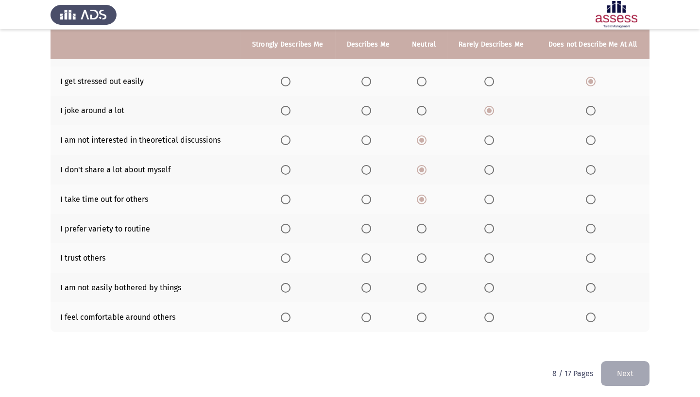
click at [366, 225] on span "Select an option" at bounding box center [366, 229] width 10 height 10
click at [366, 225] on input "Select an option" at bounding box center [366, 229] width 10 height 10
click at [420, 257] on span "Select an option" at bounding box center [422, 258] width 10 height 10
click at [420, 257] on input "Select an option" at bounding box center [422, 258] width 10 height 10
click at [286, 283] on span "Select an option" at bounding box center [286, 288] width 10 height 10
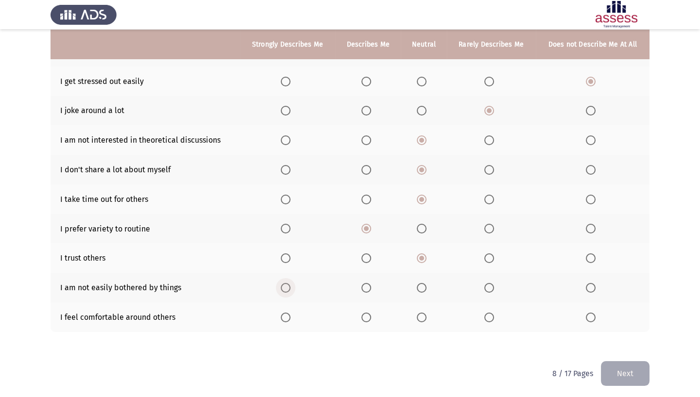
click at [286, 283] on input "Select an option" at bounding box center [286, 288] width 10 height 10
click at [364, 317] on span "Select an option" at bounding box center [366, 318] width 10 height 10
click at [364, 317] on input "Select an option" at bounding box center [366, 318] width 10 height 10
click at [617, 341] on button "Next" at bounding box center [625, 373] width 49 height 25
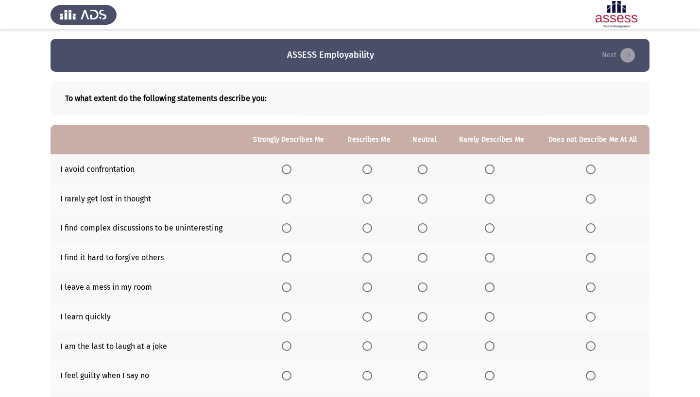
click at [495, 172] on label "Select an option" at bounding box center [492, 170] width 14 height 10
click at [494, 172] on input "Select an option" at bounding box center [490, 170] width 10 height 10
click at [586, 195] on span "Select an option" at bounding box center [591, 199] width 10 height 10
click at [586, 195] on input "Select an option" at bounding box center [591, 199] width 10 height 10
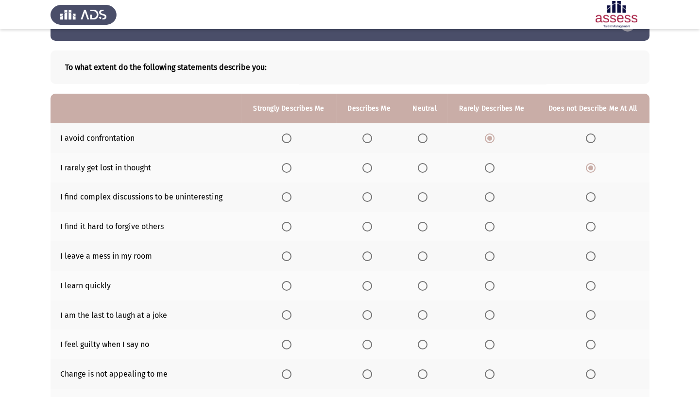
scroll to position [44, 0]
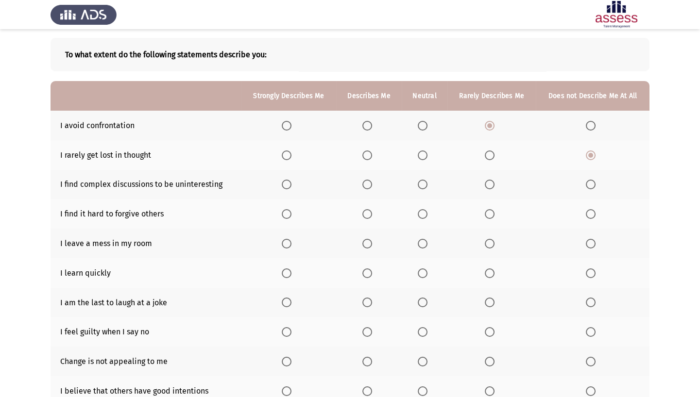
click at [494, 180] on span "Select an option" at bounding box center [490, 185] width 10 height 10
click at [494, 180] on input "Select an option" at bounding box center [490, 185] width 10 height 10
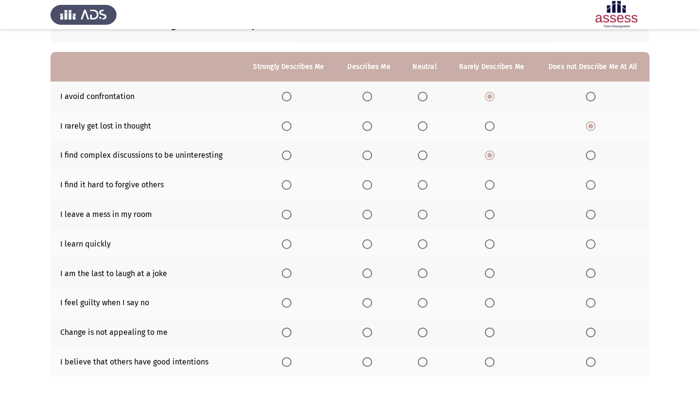
scroll to position [88, 0]
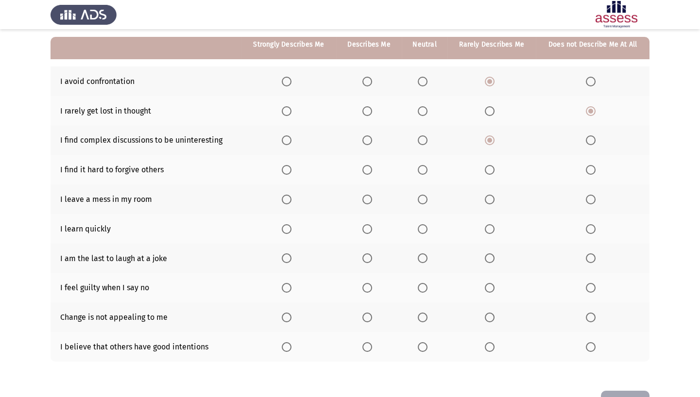
click at [493, 168] on span "Select an option" at bounding box center [490, 170] width 10 height 10
click at [493, 168] on input "Select an option" at bounding box center [490, 170] width 10 height 10
click at [594, 198] on span "Select an option" at bounding box center [591, 200] width 10 height 10
click at [594, 198] on input "Select an option" at bounding box center [591, 200] width 10 height 10
click at [280, 223] on th at bounding box center [288, 229] width 95 height 30
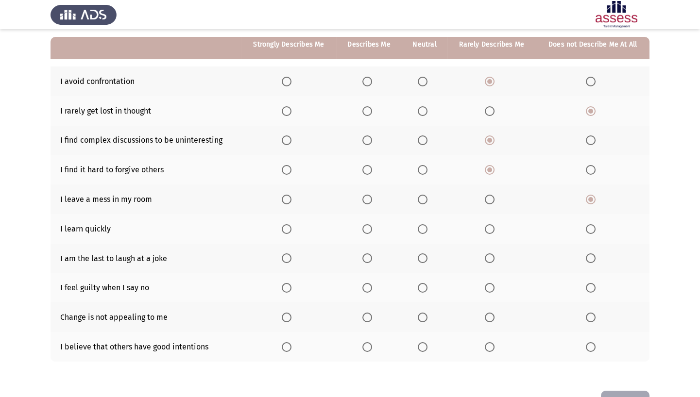
click at [287, 224] on span "Select an option" at bounding box center [287, 229] width 10 height 10
click at [287, 224] on input "Select an option" at bounding box center [287, 229] width 10 height 10
click at [488, 257] on span "Select an option" at bounding box center [490, 258] width 10 height 10
click at [488, 257] on input "Select an option" at bounding box center [490, 258] width 10 height 10
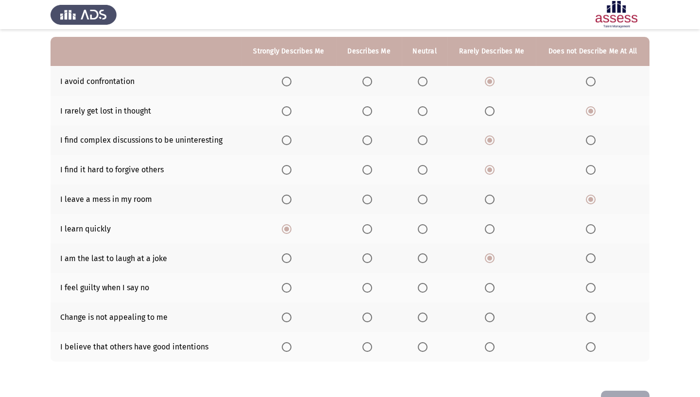
scroll to position [118, 0]
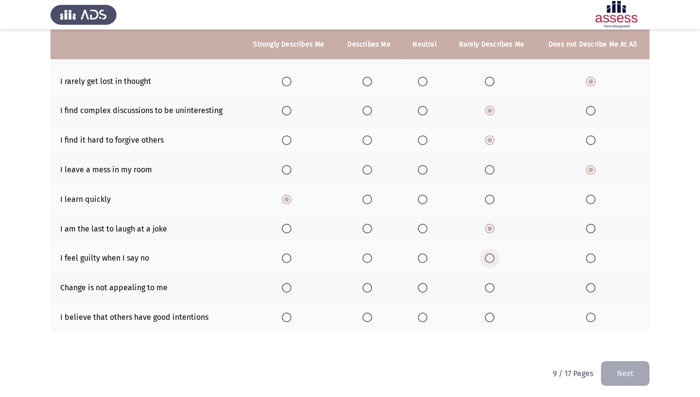
click at [495, 254] on label "Select an option" at bounding box center [492, 258] width 14 height 10
click at [494, 254] on input "Select an option" at bounding box center [490, 258] width 10 height 10
click at [595, 283] on label "Select an option" at bounding box center [593, 288] width 14 height 10
click at [595, 283] on input "Select an option" at bounding box center [591, 288] width 10 height 10
click at [423, 313] on span "Select an option" at bounding box center [423, 318] width 10 height 10
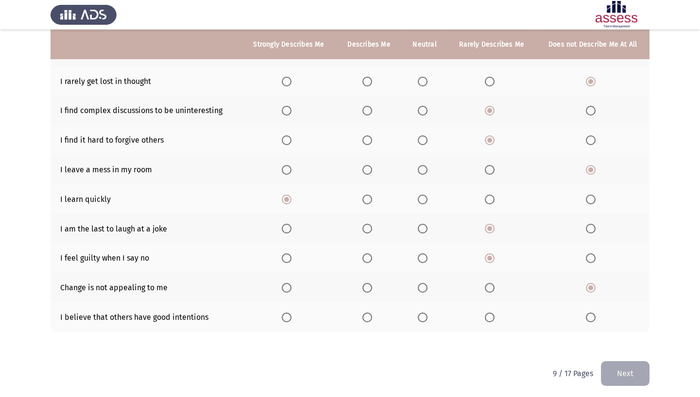
click at [423, 313] on input "Select an option" at bounding box center [423, 318] width 10 height 10
click at [622, 341] on button "Next" at bounding box center [625, 373] width 49 height 25
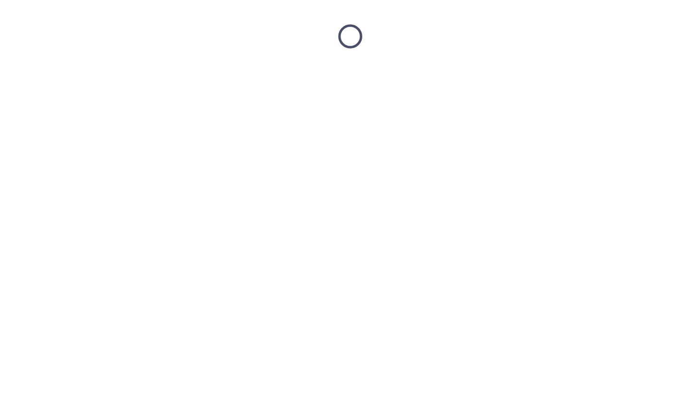
scroll to position [0, 0]
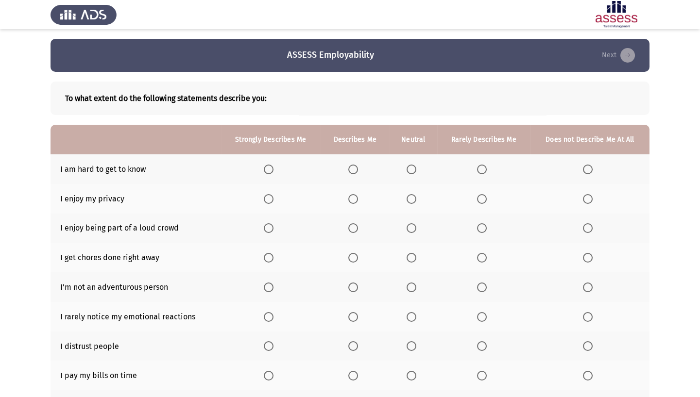
click at [483, 168] on span "Select an option" at bounding box center [482, 170] width 10 height 10
click at [483, 168] on input "Select an option" at bounding box center [482, 170] width 10 height 10
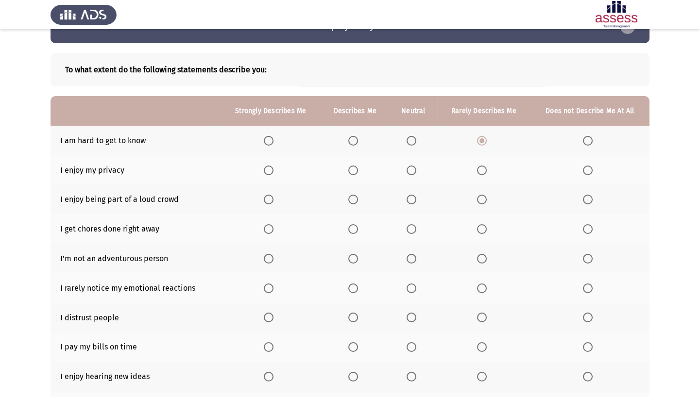
scroll to position [44, 0]
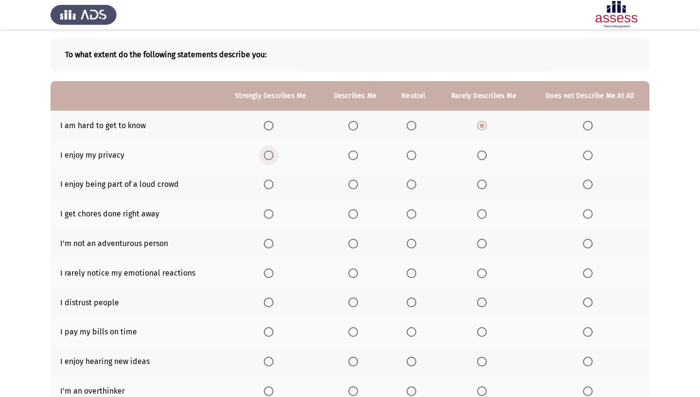
click at [268, 155] on span "Select an option" at bounding box center [269, 156] width 10 height 10
click at [268, 155] on input "Select an option" at bounding box center [269, 156] width 10 height 10
click at [410, 181] on span "Select an option" at bounding box center [411, 185] width 10 height 10
click at [410, 181] on input "Select an option" at bounding box center [411, 185] width 10 height 10
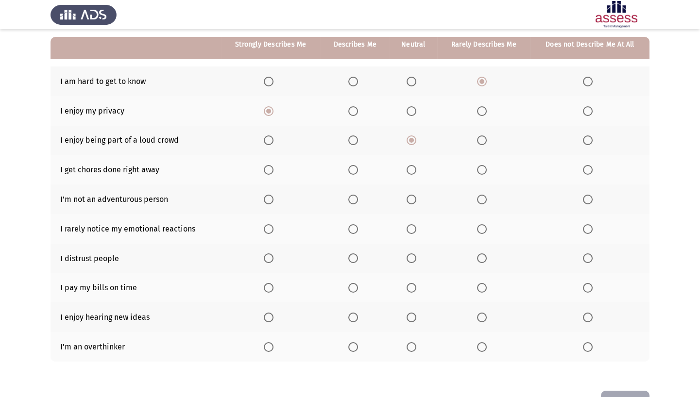
click at [356, 169] on span "Select an option" at bounding box center [353, 170] width 10 height 10
click at [356, 169] on input "Select an option" at bounding box center [353, 170] width 10 height 10
click at [413, 197] on span "Select an option" at bounding box center [411, 200] width 10 height 10
click at [413, 197] on input "Select an option" at bounding box center [411, 200] width 10 height 10
click at [479, 227] on span "Select an option" at bounding box center [482, 229] width 10 height 10
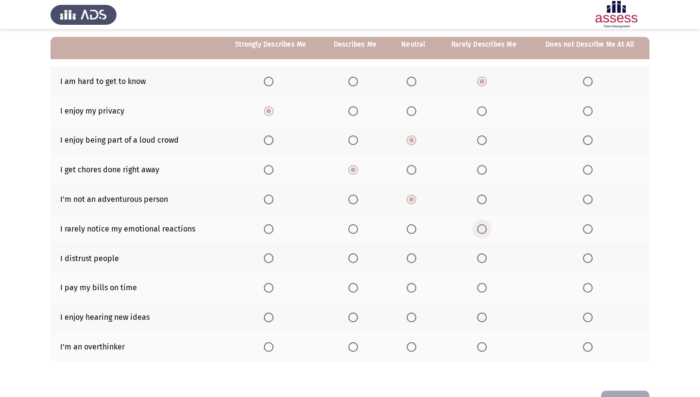
click at [479, 227] on input "Select an option" at bounding box center [482, 229] width 10 height 10
click at [411, 258] on span "Select an option" at bounding box center [411, 258] width 0 height 0
click at [411, 256] on input "Select an option" at bounding box center [411, 258] width 10 height 10
click at [265, 289] on span "Select an option" at bounding box center [269, 288] width 10 height 10
click at [265, 289] on input "Select an option" at bounding box center [269, 288] width 10 height 10
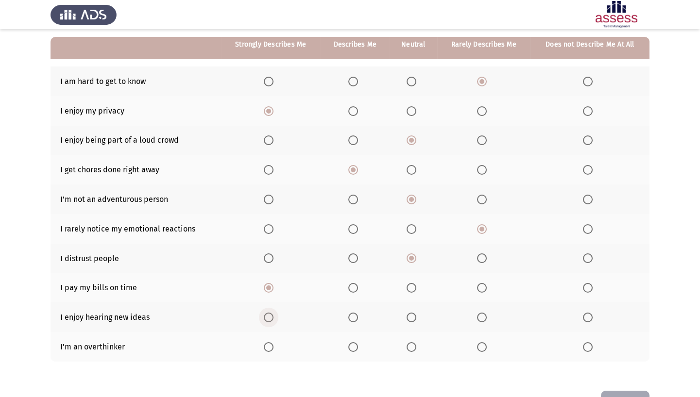
click at [266, 313] on span "Select an option" at bounding box center [269, 318] width 10 height 10
click at [266, 313] on input "Select an option" at bounding box center [269, 318] width 10 height 10
click at [412, 341] on th at bounding box center [413, 347] width 48 height 30
click at [412, 341] on span "Select an option" at bounding box center [411, 347] width 10 height 10
click at [412, 341] on input "Select an option" at bounding box center [411, 347] width 10 height 10
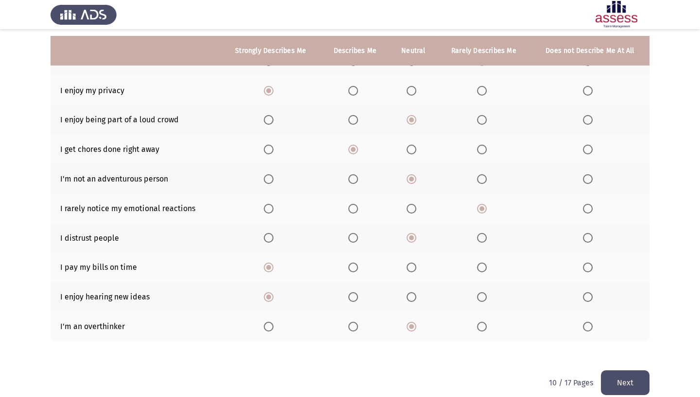
scroll to position [118, 0]
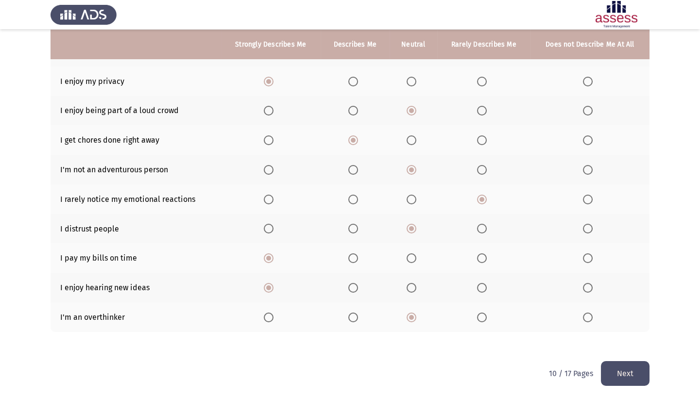
click at [604, 341] on button "Next" at bounding box center [625, 373] width 49 height 25
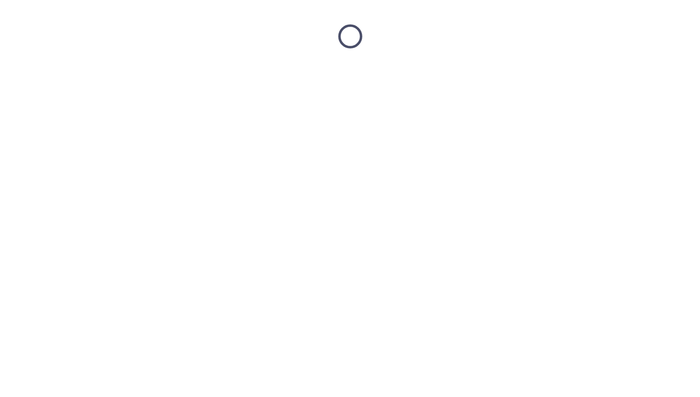
scroll to position [0, 0]
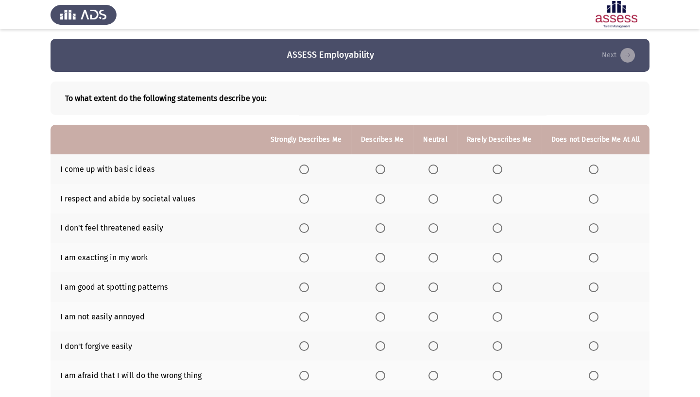
click at [442, 164] on mat-radio-button "Select an option" at bounding box center [435, 169] width 14 height 10
click at [435, 170] on span "Select an option" at bounding box center [433, 170] width 10 height 10
click at [435, 170] on input "Select an option" at bounding box center [433, 170] width 10 height 10
click at [309, 200] on span "Select an option" at bounding box center [304, 199] width 10 height 10
click at [309, 200] on input "Select an option" at bounding box center [304, 199] width 10 height 10
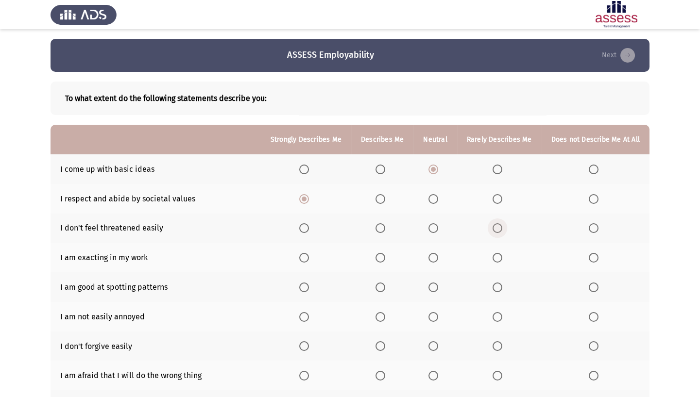
click at [498, 228] on span "Select an option" at bounding box center [497, 228] width 10 height 10
click at [498, 228] on input "Select an option" at bounding box center [497, 228] width 10 height 10
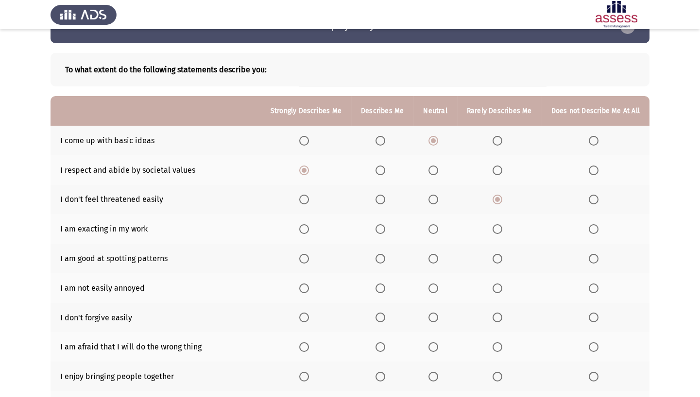
scroll to position [44, 0]
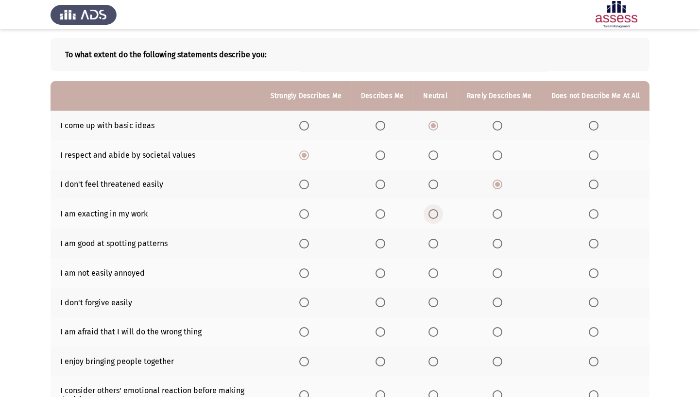
click at [433, 216] on span "Select an option" at bounding box center [433, 214] width 10 height 10
click at [433, 216] on input "Select an option" at bounding box center [433, 214] width 10 height 10
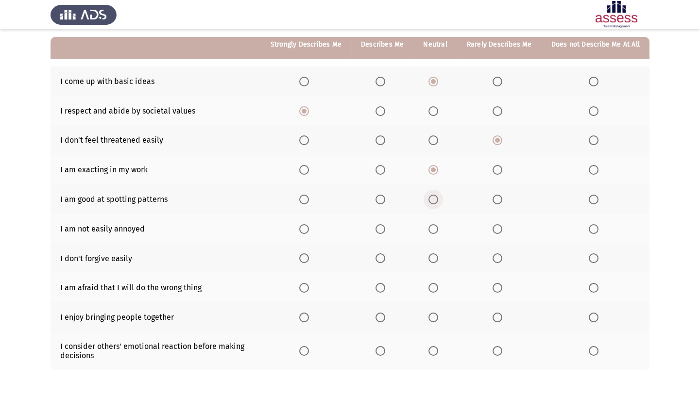
click at [437, 200] on span "Select an option" at bounding box center [433, 200] width 10 height 10
click at [437, 200] on input "Select an option" at bounding box center [433, 200] width 10 height 10
click at [385, 224] on span "Select an option" at bounding box center [380, 229] width 10 height 10
click at [385, 224] on input "Select an option" at bounding box center [380, 229] width 10 height 10
click at [437, 259] on span "Select an option" at bounding box center [433, 258] width 10 height 10
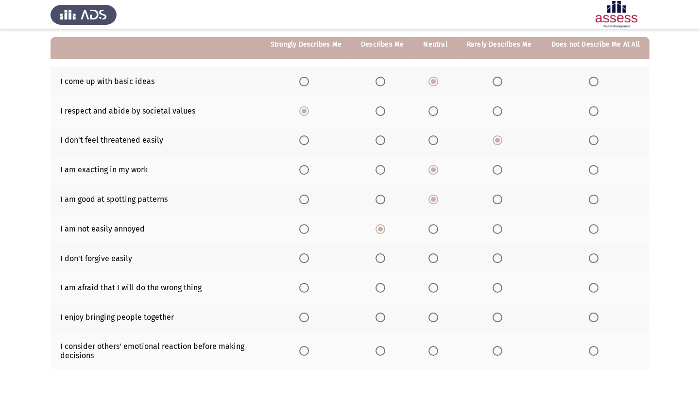
click at [437, 259] on input "Select an option" at bounding box center [433, 258] width 10 height 10
click at [385, 288] on span "Select an option" at bounding box center [380, 288] width 10 height 10
click at [385, 288] on input "Select an option" at bounding box center [380, 288] width 10 height 10
click at [379, 313] on span "Select an option" at bounding box center [380, 318] width 10 height 10
click at [379, 313] on input "Select an option" at bounding box center [380, 318] width 10 height 10
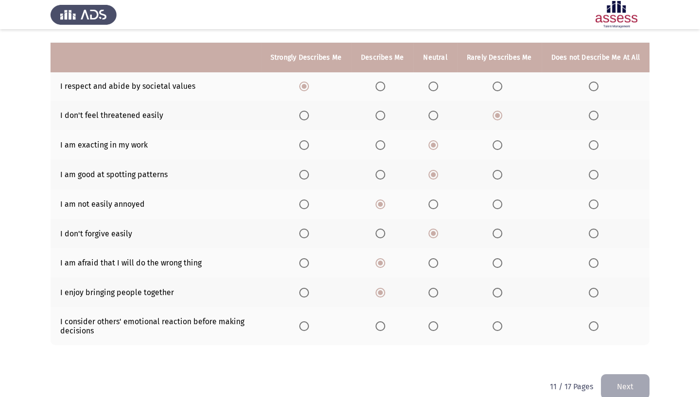
scroll to position [126, 0]
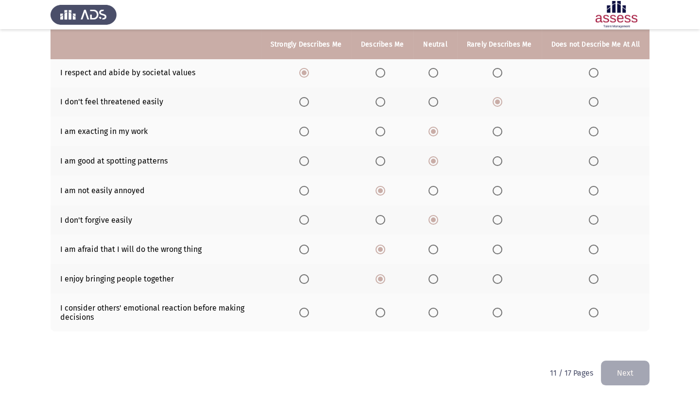
click at [388, 308] on label "Select an option" at bounding box center [382, 313] width 14 height 10
click at [385, 308] on input "Select an option" at bounding box center [380, 313] width 10 height 10
click at [621, 341] on button "Next" at bounding box center [625, 373] width 49 height 25
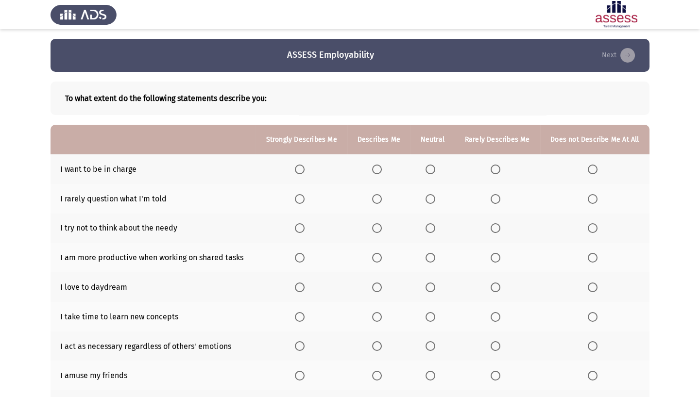
click at [438, 170] on label "Select an option" at bounding box center [432, 170] width 14 height 10
click at [435, 170] on input "Select an option" at bounding box center [430, 170] width 10 height 10
click at [431, 200] on span "Select an option" at bounding box center [430, 199] width 10 height 10
click at [431, 200] on input "Select an option" at bounding box center [430, 199] width 10 height 10
click at [426, 227] on span "Select an option" at bounding box center [430, 228] width 10 height 10
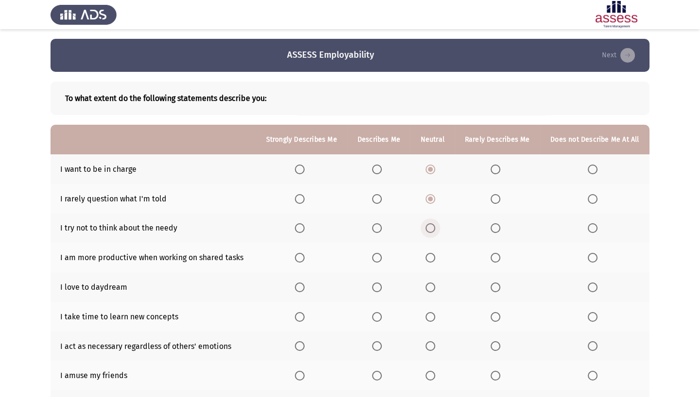
click at [426, 227] on input "Select an option" at bounding box center [430, 228] width 10 height 10
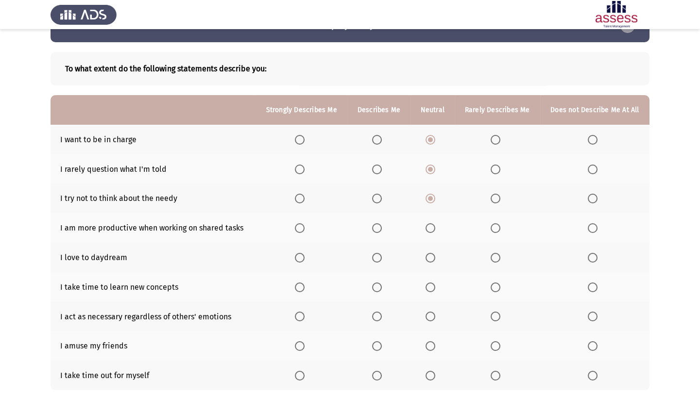
scroll to position [44, 0]
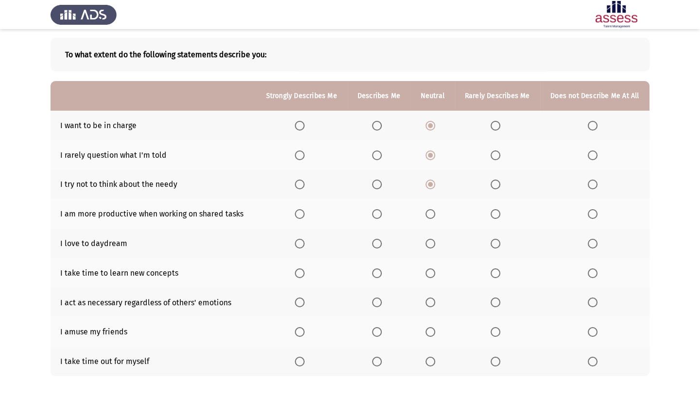
click at [300, 213] on span "Select an option" at bounding box center [300, 214] width 10 height 10
click at [300, 213] on input "Select an option" at bounding box center [300, 214] width 10 height 10
click at [592, 241] on span "Select an option" at bounding box center [593, 244] width 10 height 10
click at [592, 241] on input "Select an option" at bounding box center [593, 244] width 10 height 10
click at [429, 269] on span "Select an option" at bounding box center [430, 274] width 10 height 10
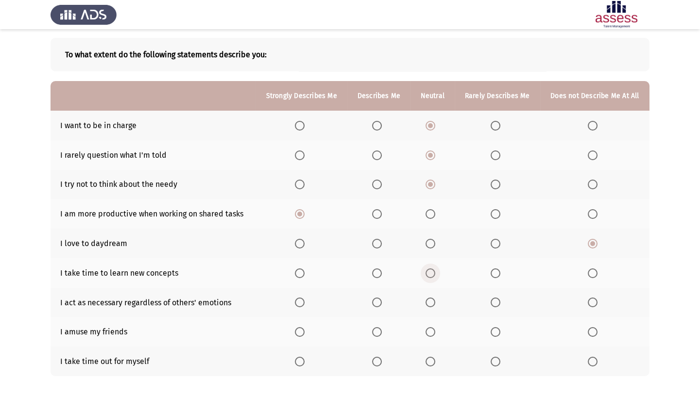
click at [429, 269] on input "Select an option" at bounding box center [430, 274] width 10 height 10
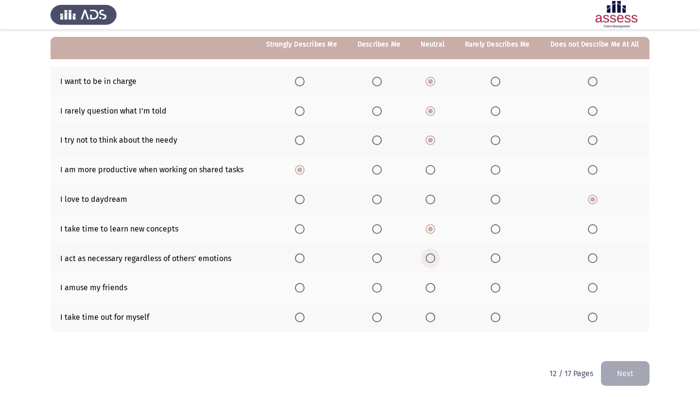
click at [431, 257] on span "Select an option" at bounding box center [430, 258] width 10 height 10
click at [431, 257] on input "Select an option" at bounding box center [430, 258] width 10 height 10
click at [435, 284] on span "Select an option" at bounding box center [430, 288] width 10 height 10
click at [435, 284] on input "Select an option" at bounding box center [430, 288] width 10 height 10
click at [301, 313] on span "Select an option" at bounding box center [300, 318] width 10 height 10
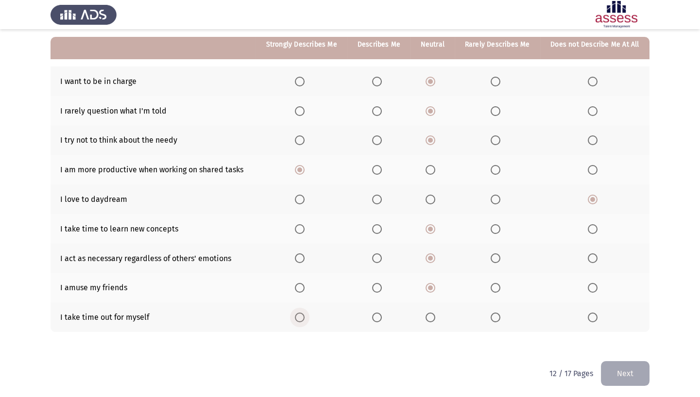
click at [301, 313] on input "Select an option" at bounding box center [300, 318] width 10 height 10
click at [619, 341] on button "Next" at bounding box center [625, 373] width 49 height 25
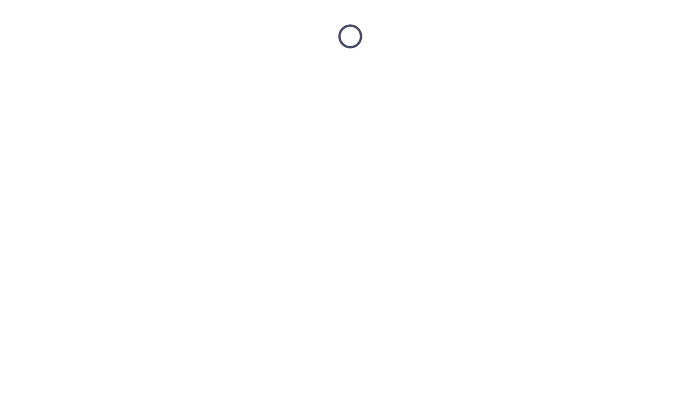
scroll to position [0, 0]
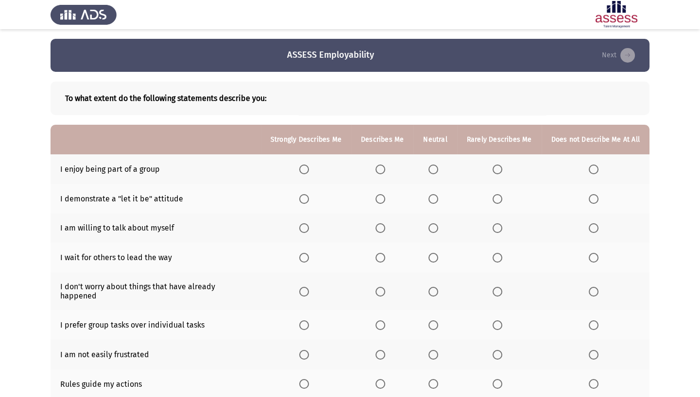
click at [433, 165] on span "Select an option" at bounding box center [433, 170] width 10 height 10
click at [433, 165] on input "Select an option" at bounding box center [433, 170] width 10 height 10
click at [433, 196] on span "Select an option" at bounding box center [433, 199] width 10 height 10
click at [433, 196] on input "Select an option" at bounding box center [433, 199] width 10 height 10
click at [500, 228] on span "Select an option" at bounding box center [497, 228] width 10 height 10
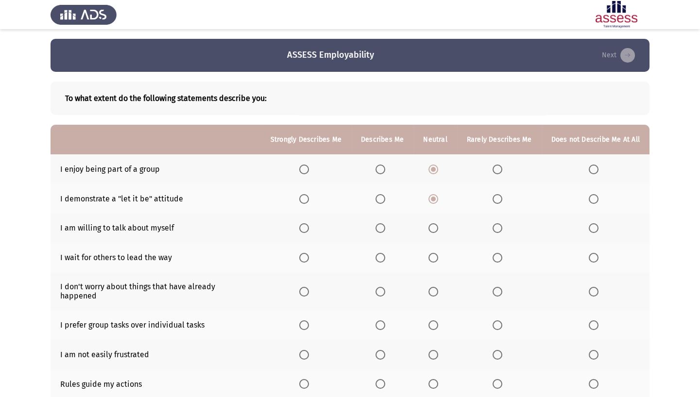
click at [500, 228] on input "Select an option" at bounding box center [497, 228] width 10 height 10
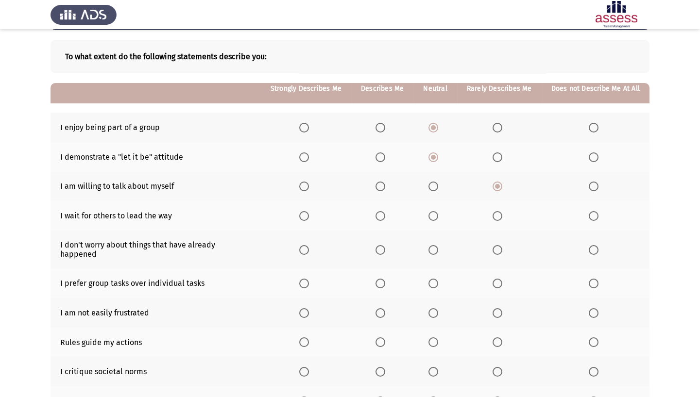
scroll to position [88, 0]
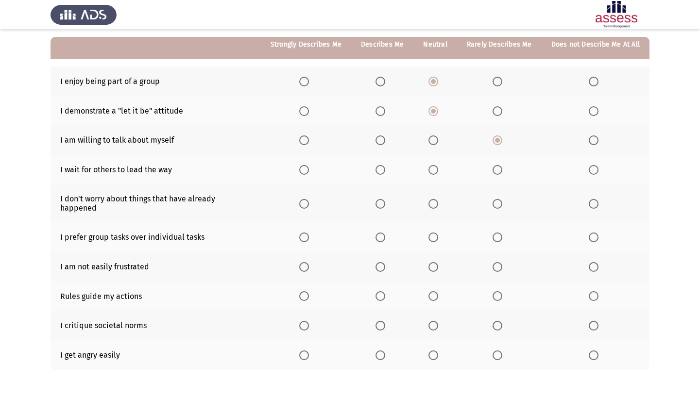
click at [593, 170] on span "Select an option" at bounding box center [593, 170] width 0 height 0
click at [593, 168] on input "Select an option" at bounding box center [594, 170] width 10 height 10
click at [436, 199] on span "Select an option" at bounding box center [433, 204] width 10 height 10
click at [436, 199] on input "Select an option" at bounding box center [433, 204] width 10 height 10
click at [438, 233] on span "Select an option" at bounding box center [433, 238] width 10 height 10
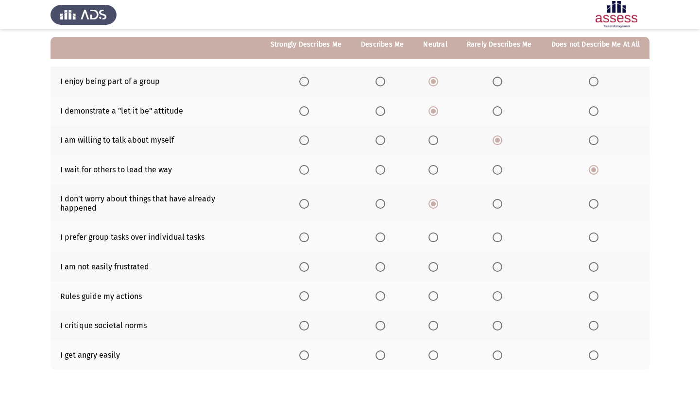
click at [438, 233] on input "Select an option" at bounding box center [433, 238] width 10 height 10
click at [381, 262] on span "Select an option" at bounding box center [380, 267] width 10 height 10
click at [381, 262] on input "Select an option" at bounding box center [380, 267] width 10 height 10
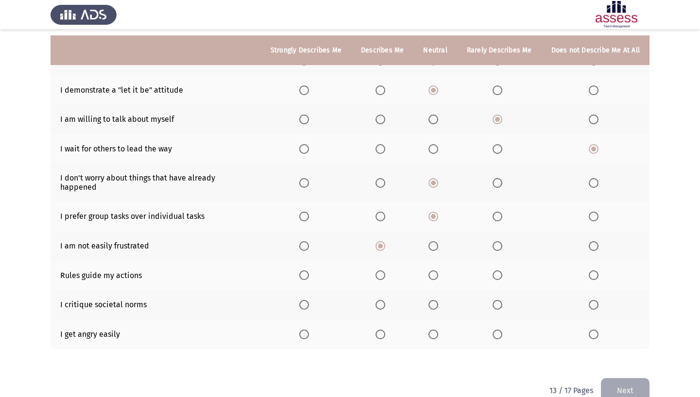
scroll to position [118, 0]
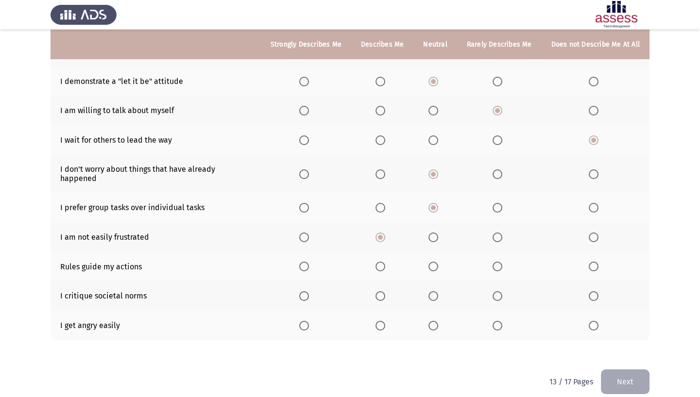
click at [439, 262] on label "Select an option" at bounding box center [435, 267] width 14 height 10
click at [438, 262] on input "Select an option" at bounding box center [433, 267] width 10 height 10
click at [433, 291] on span "Select an option" at bounding box center [433, 296] width 10 height 10
click at [433, 291] on input "Select an option" at bounding box center [433, 296] width 10 height 10
click at [589, 321] on span "Select an option" at bounding box center [594, 326] width 10 height 10
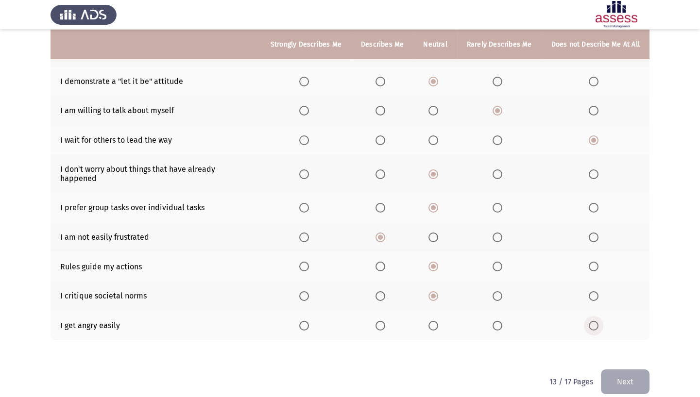
click at [589, 321] on input "Select an option" at bounding box center [594, 326] width 10 height 10
click at [639, 341] on button "Next" at bounding box center [625, 382] width 49 height 25
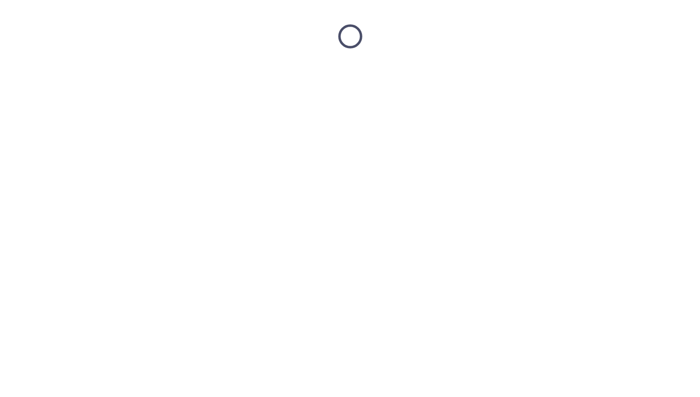
scroll to position [0, 0]
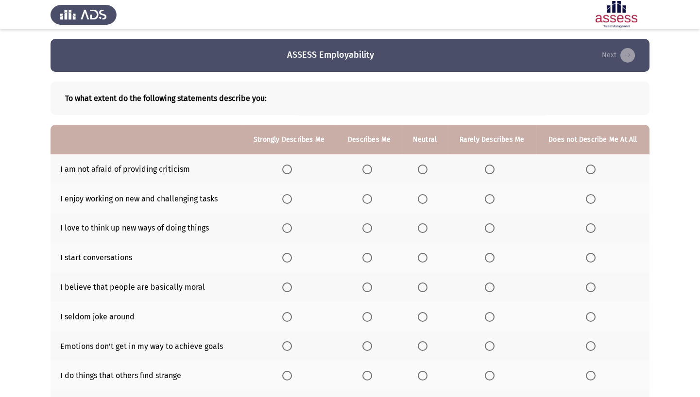
click at [424, 169] on span "Select an option" at bounding box center [423, 170] width 10 height 10
click at [424, 169] on input "Select an option" at bounding box center [423, 170] width 10 height 10
click at [290, 198] on span "Select an option" at bounding box center [287, 199] width 10 height 10
click at [290, 198] on input "Select an option" at bounding box center [287, 199] width 10 height 10
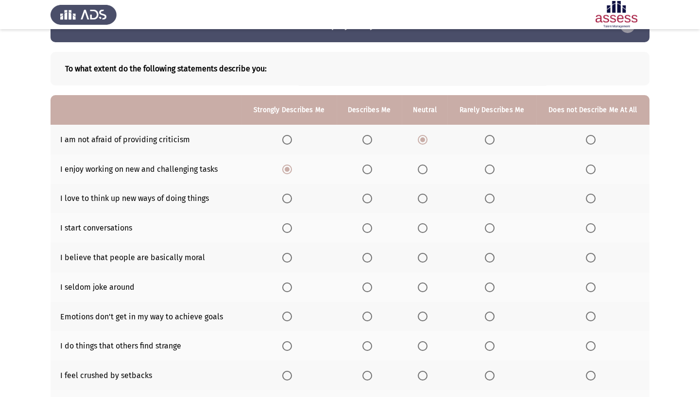
scroll to position [44, 0]
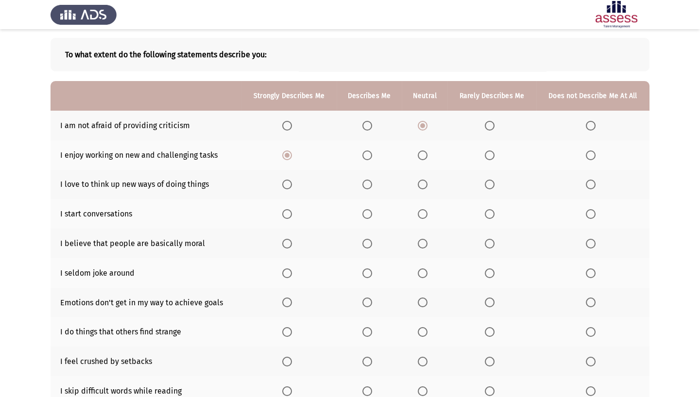
click at [370, 184] on span "Select an option" at bounding box center [367, 185] width 10 height 10
click at [370, 184] on input "Select an option" at bounding box center [367, 185] width 10 height 10
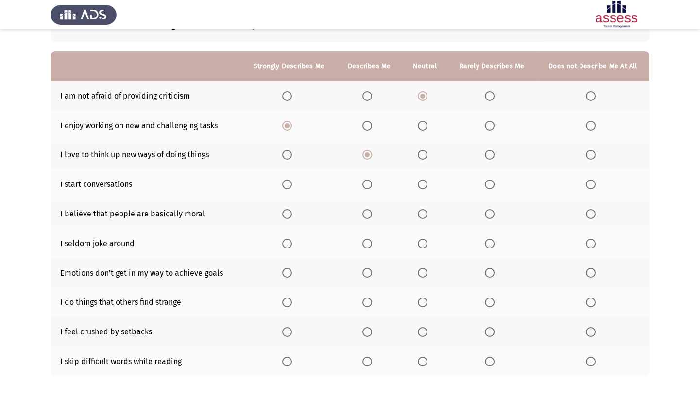
scroll to position [88, 0]
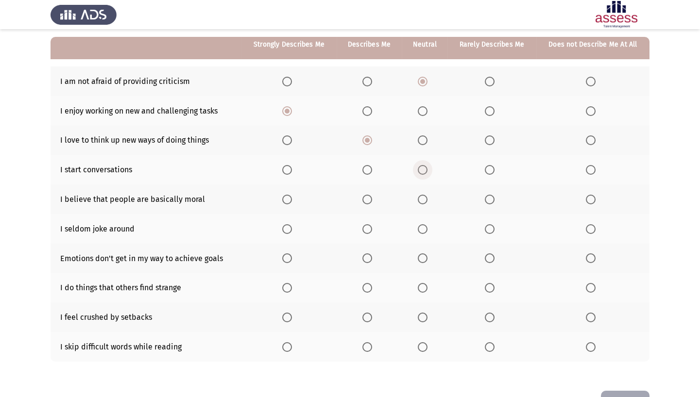
click at [422, 167] on span "Select an option" at bounding box center [423, 170] width 10 height 10
click at [422, 167] on input "Select an option" at bounding box center [423, 170] width 10 height 10
click at [423, 197] on span "Select an option" at bounding box center [423, 200] width 10 height 10
click at [423, 197] on input "Select an option" at bounding box center [423, 200] width 10 height 10
click at [490, 232] on span "Select an option" at bounding box center [490, 229] width 10 height 10
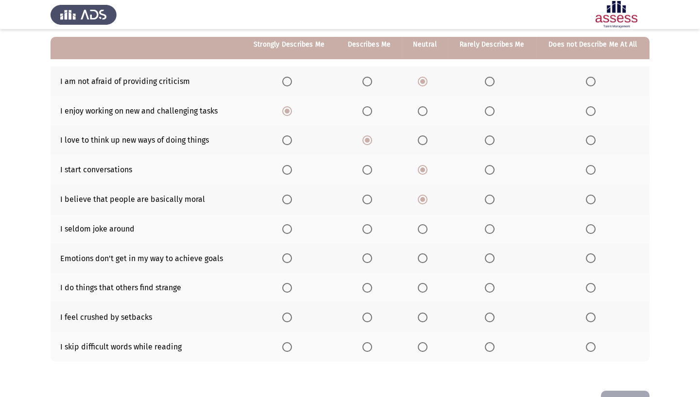
click at [490, 232] on input "Select an option" at bounding box center [490, 229] width 10 height 10
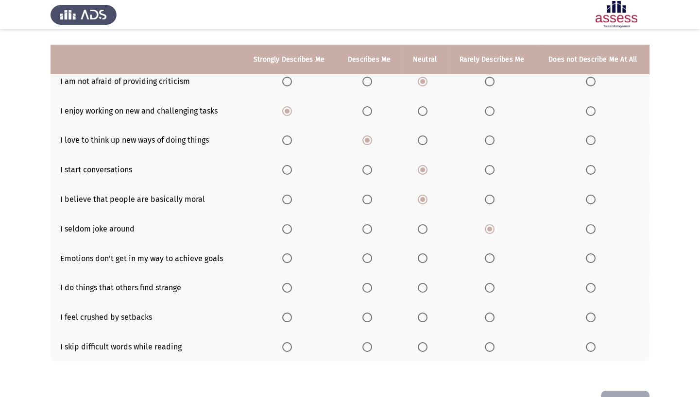
scroll to position [118, 0]
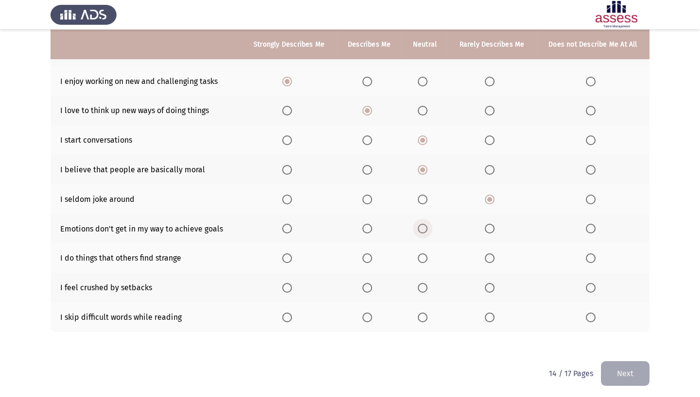
click at [429, 230] on label "Select an option" at bounding box center [425, 229] width 14 height 10
click at [427, 230] on input "Select an option" at bounding box center [423, 229] width 10 height 10
click at [592, 253] on span "Select an option" at bounding box center [591, 258] width 10 height 10
click at [592, 253] on input "Select an option" at bounding box center [591, 258] width 10 height 10
click at [602, 280] on th at bounding box center [592, 288] width 113 height 30
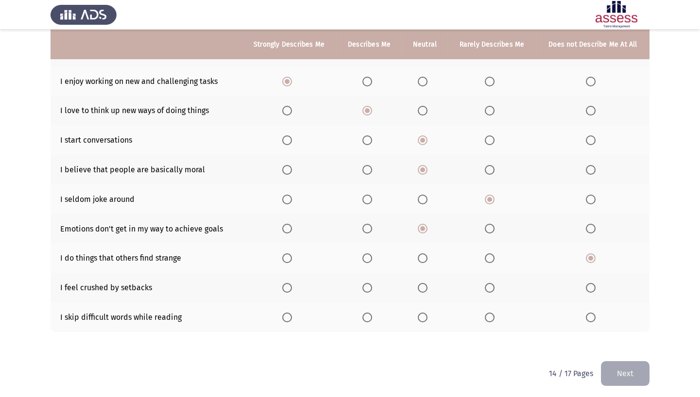
click at [585, 289] on th at bounding box center [592, 288] width 113 height 30
click at [590, 288] on span "Select an option" at bounding box center [590, 288] width 0 height 0
click at [590, 286] on input "Select an option" at bounding box center [591, 288] width 10 height 10
click at [486, 314] on span "Select an option" at bounding box center [490, 318] width 10 height 10
click at [486, 314] on input "Select an option" at bounding box center [490, 318] width 10 height 10
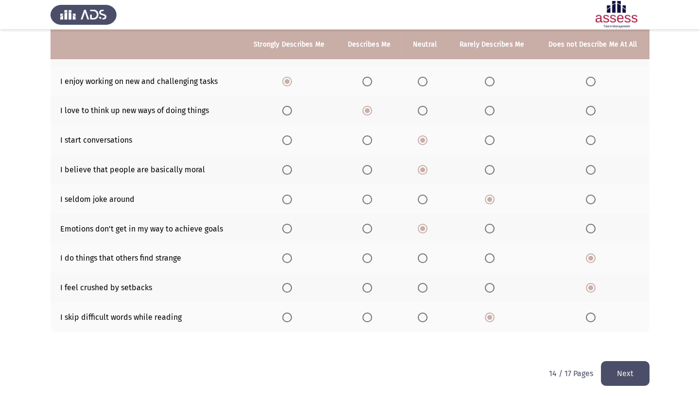
click at [626, 341] on button "Next" at bounding box center [625, 373] width 49 height 25
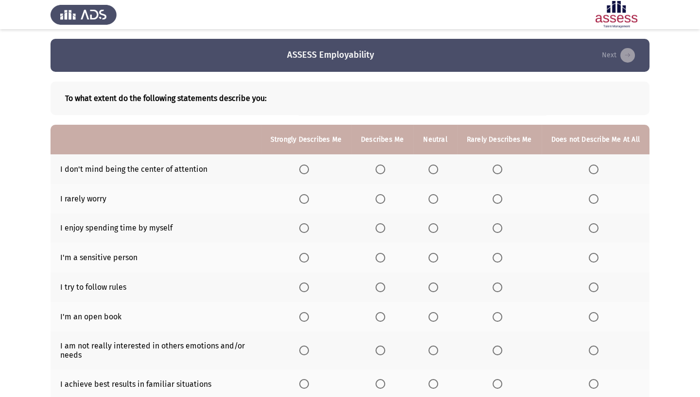
click at [497, 165] on span "Select an option" at bounding box center [497, 170] width 10 height 10
click at [497, 165] on input "Select an option" at bounding box center [497, 170] width 10 height 10
click at [379, 199] on span "Select an option" at bounding box center [380, 199] width 10 height 10
click at [379, 199] on input "Select an option" at bounding box center [380, 199] width 10 height 10
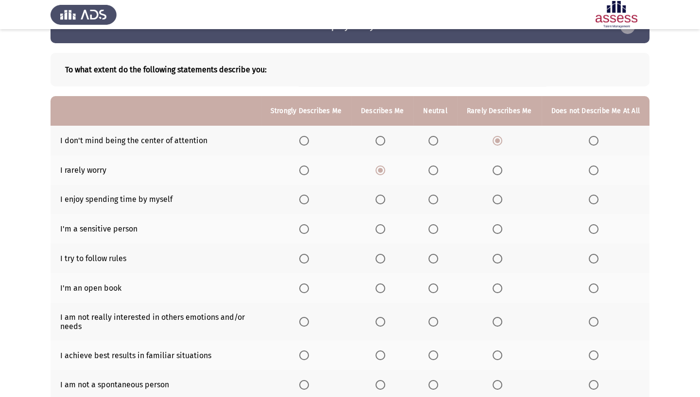
scroll to position [44, 0]
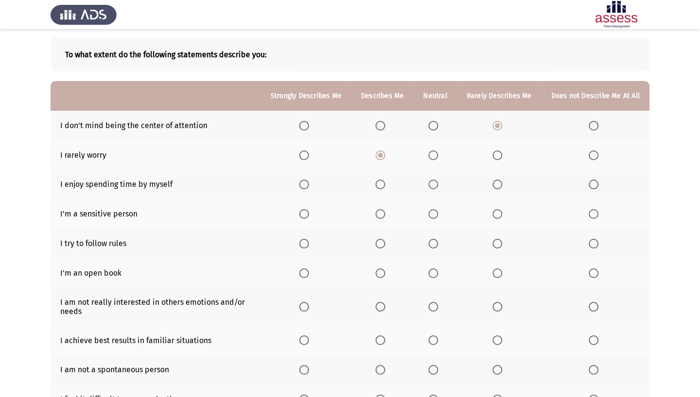
click at [309, 180] on span "Select an option" at bounding box center [304, 185] width 10 height 10
click at [309, 180] on input "Select an option" at bounding box center [304, 185] width 10 height 10
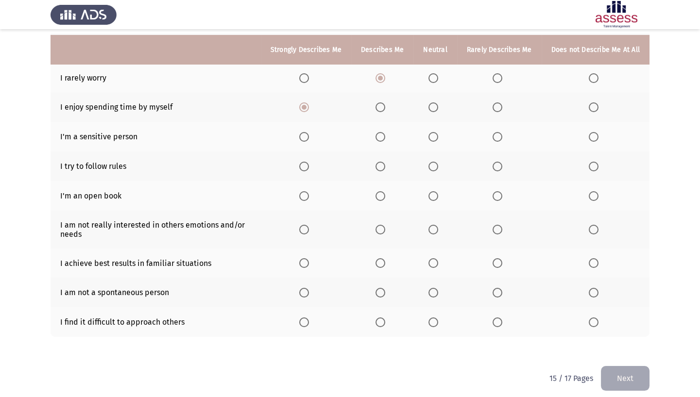
scroll to position [126, 0]
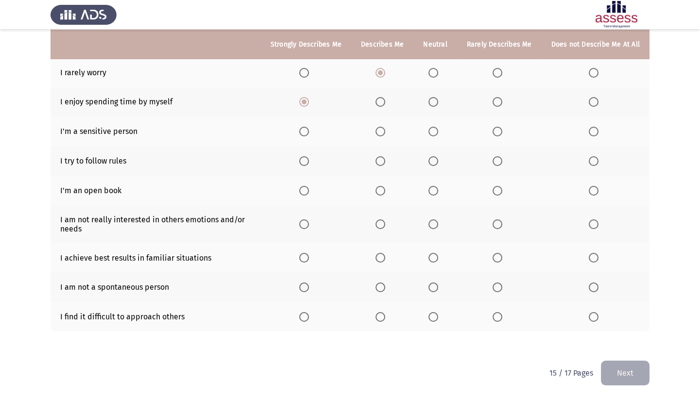
click at [434, 124] on th at bounding box center [434, 132] width 43 height 30
click at [437, 130] on span "Select an option" at bounding box center [433, 132] width 10 height 10
click at [437, 130] on input "Select an option" at bounding box center [433, 132] width 10 height 10
click at [385, 161] on span "Select an option" at bounding box center [380, 161] width 10 height 10
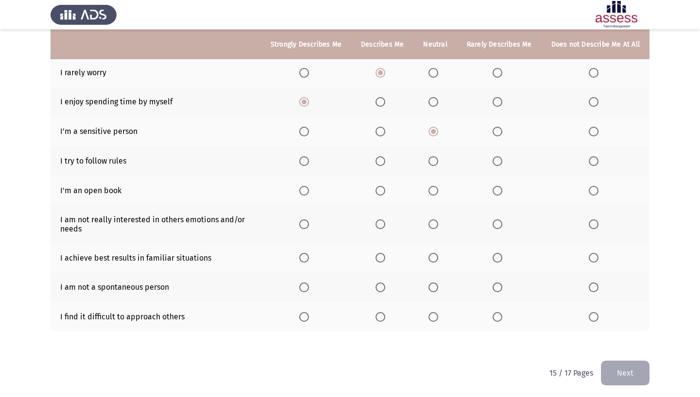
click at [385, 161] on input "Select an option" at bounding box center [380, 161] width 10 height 10
click at [434, 189] on span "Select an option" at bounding box center [433, 191] width 10 height 10
click at [434, 189] on input "Select an option" at bounding box center [433, 191] width 10 height 10
click at [501, 222] on span "Select an option" at bounding box center [497, 224] width 10 height 10
click at [501, 222] on input "Select an option" at bounding box center [497, 224] width 10 height 10
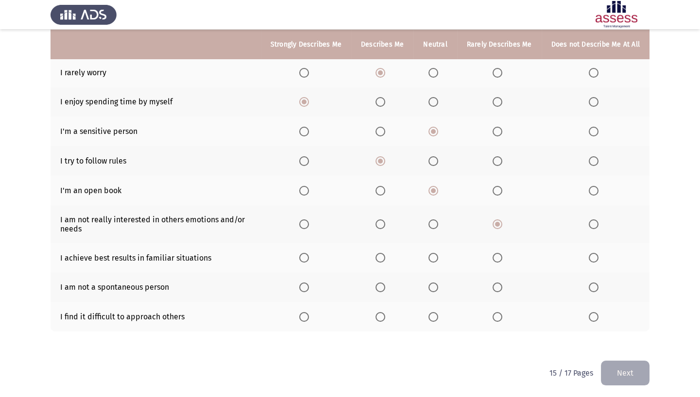
click at [313, 258] on label "Select an option" at bounding box center [306, 258] width 14 height 10
click at [309, 258] on input "Select an option" at bounding box center [304, 258] width 10 height 10
click at [437, 285] on span "Select an option" at bounding box center [433, 288] width 10 height 10
click at [437, 285] on input "Select an option" at bounding box center [433, 288] width 10 height 10
click at [585, 315] on th at bounding box center [595, 317] width 108 height 30
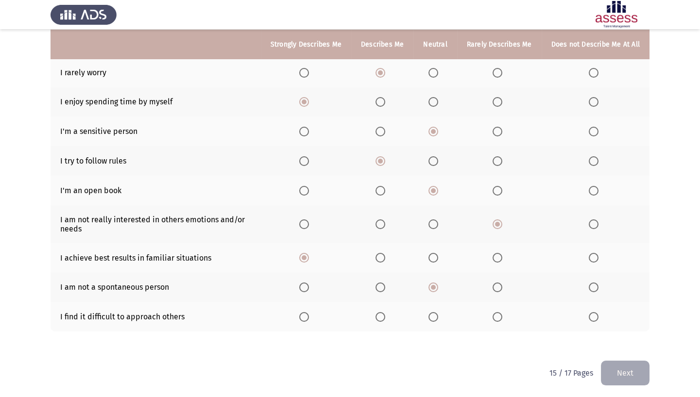
click at [591, 312] on span "Select an option" at bounding box center [594, 317] width 10 height 10
click at [591, 312] on input "Select an option" at bounding box center [594, 317] width 10 height 10
click at [626, 341] on button "Next" at bounding box center [625, 373] width 49 height 25
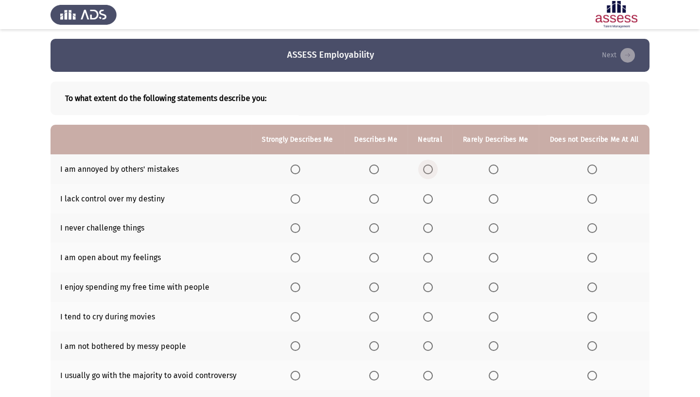
click at [427, 166] on span "Select an option" at bounding box center [428, 170] width 10 height 10
click at [427, 166] on input "Select an option" at bounding box center [428, 170] width 10 height 10
click at [493, 194] on span "Select an option" at bounding box center [493, 199] width 10 height 10
click at [493, 194] on input "Select an option" at bounding box center [493, 199] width 10 height 10
click at [592, 229] on span "Select an option" at bounding box center [592, 228] width 10 height 10
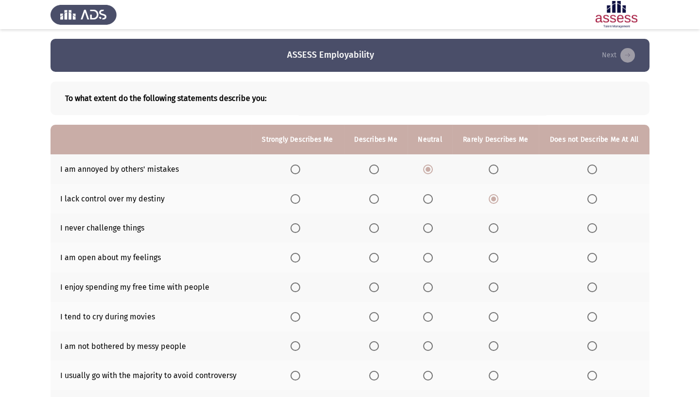
click at [592, 229] on input "Select an option" at bounding box center [592, 228] width 10 height 10
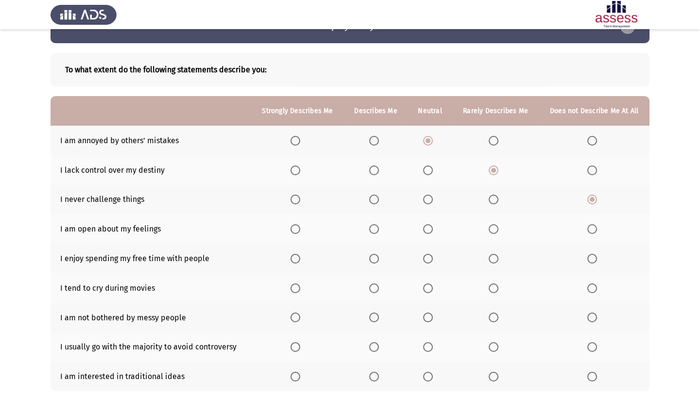
scroll to position [44, 0]
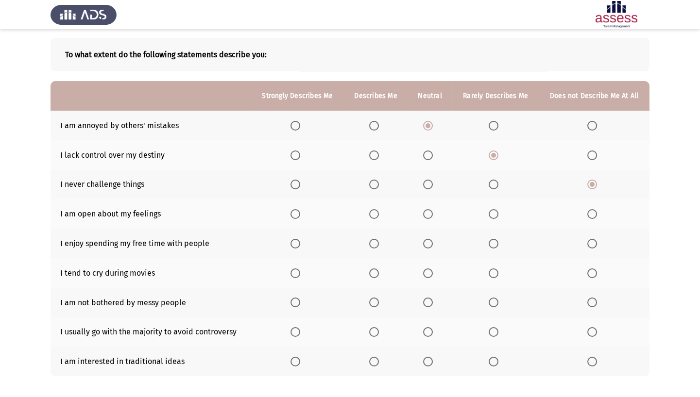
click at [429, 215] on span "Select an option" at bounding box center [428, 214] width 10 height 10
click at [429, 215] on input "Select an option" at bounding box center [428, 214] width 10 height 10
click at [427, 242] on span "Select an option" at bounding box center [428, 244] width 10 height 10
click at [427, 242] on input "Select an option" at bounding box center [428, 244] width 10 height 10
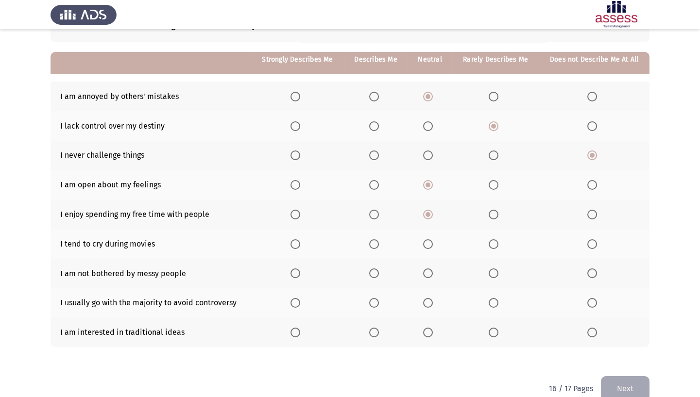
scroll to position [88, 0]
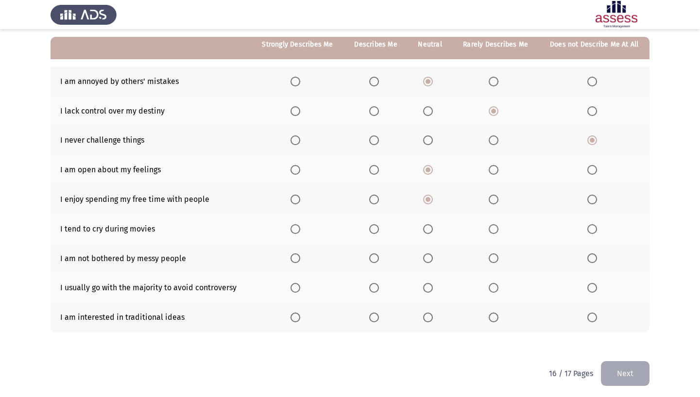
click at [588, 230] on span "Select an option" at bounding box center [592, 229] width 10 height 10
click at [588, 230] on input "Select an option" at bounding box center [592, 229] width 10 height 10
click at [497, 258] on span "Select an option" at bounding box center [493, 258] width 10 height 10
click at [497, 258] on input "Select an option" at bounding box center [493, 258] width 10 height 10
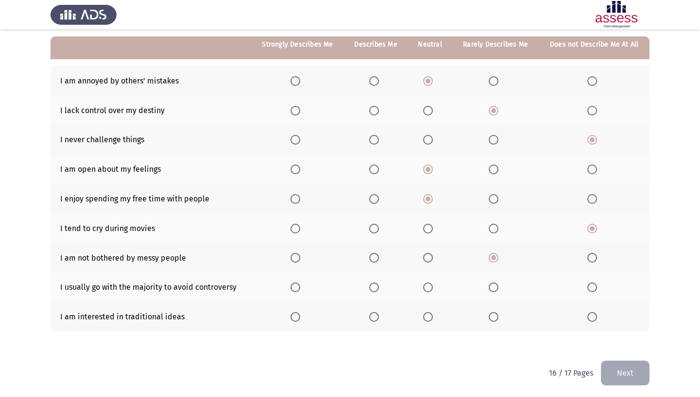
click at [592, 286] on span "Select an option" at bounding box center [592, 288] width 10 height 10
click at [592, 286] on input "Select an option" at bounding box center [592, 288] width 10 height 10
click at [432, 314] on span "Select an option" at bounding box center [428, 317] width 10 height 10
click at [432, 314] on input "Select an option" at bounding box center [428, 317] width 10 height 10
click at [651, 341] on html "ASSESS Employability Next To what extent do the following statements describe y…" at bounding box center [350, 156] width 700 height 488
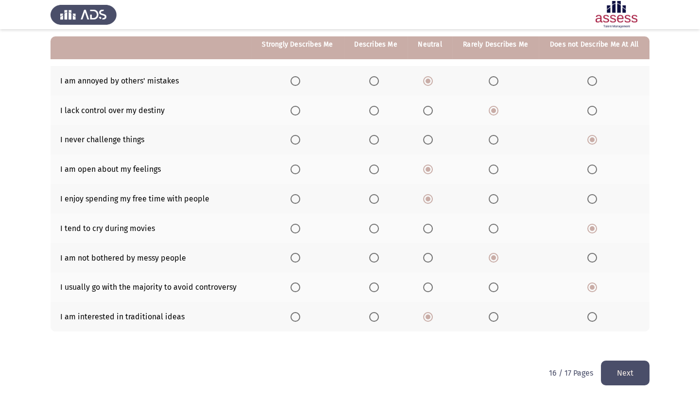
click at [642, 341] on button "Next" at bounding box center [625, 373] width 49 height 25
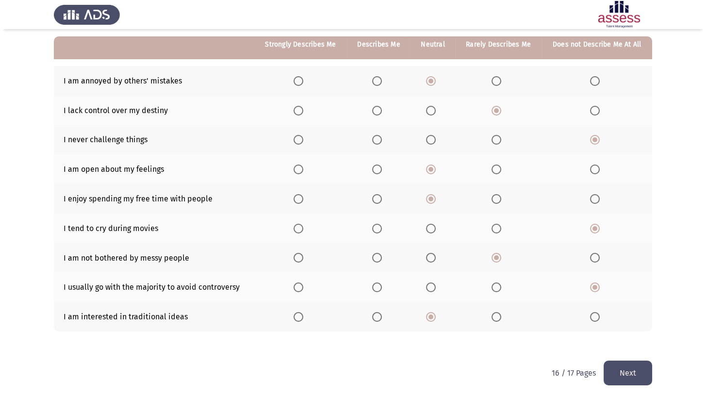
scroll to position [0, 0]
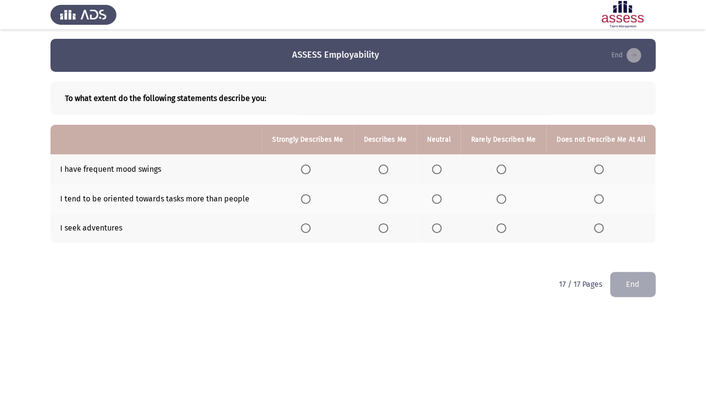
click at [498, 173] on span "Select an option" at bounding box center [502, 170] width 10 height 10
click at [498, 173] on input "Select an option" at bounding box center [502, 170] width 10 height 10
click at [446, 198] on label "Select an option" at bounding box center [439, 199] width 14 height 10
click at [442, 198] on input "Select an option" at bounding box center [437, 199] width 10 height 10
click at [388, 228] on span "Select an option" at bounding box center [384, 228] width 10 height 10
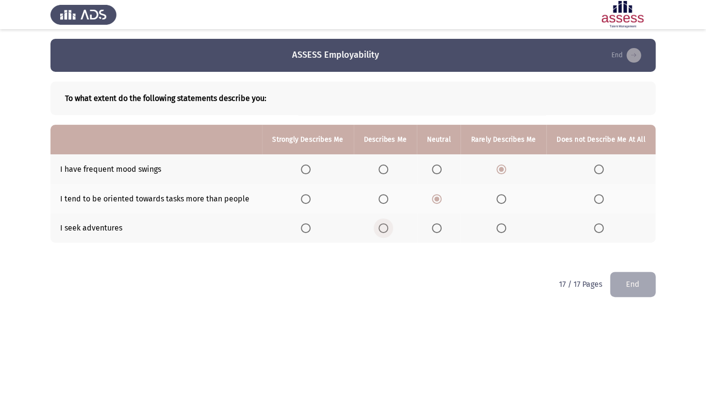
click at [388, 228] on input "Select an option" at bounding box center [384, 228] width 10 height 10
click at [441, 224] on span "Select an option" at bounding box center [437, 228] width 10 height 10
click at [441, 224] on input "Select an option" at bounding box center [437, 228] width 10 height 10
click at [645, 287] on button "End" at bounding box center [633, 284] width 46 height 25
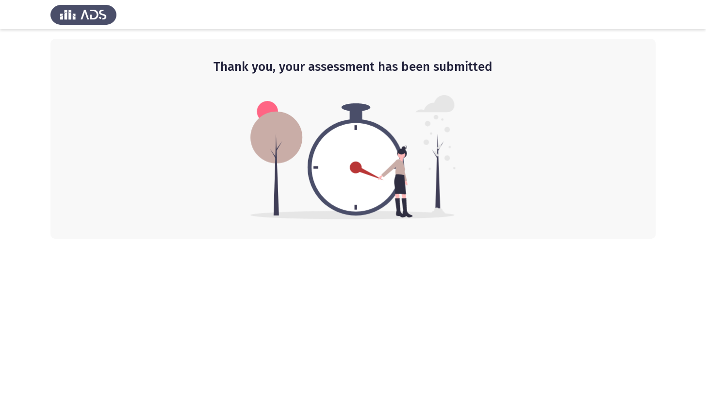
click at [702, 0] on div at bounding box center [353, 14] width 706 height 29
